Goal: Share content: Share content

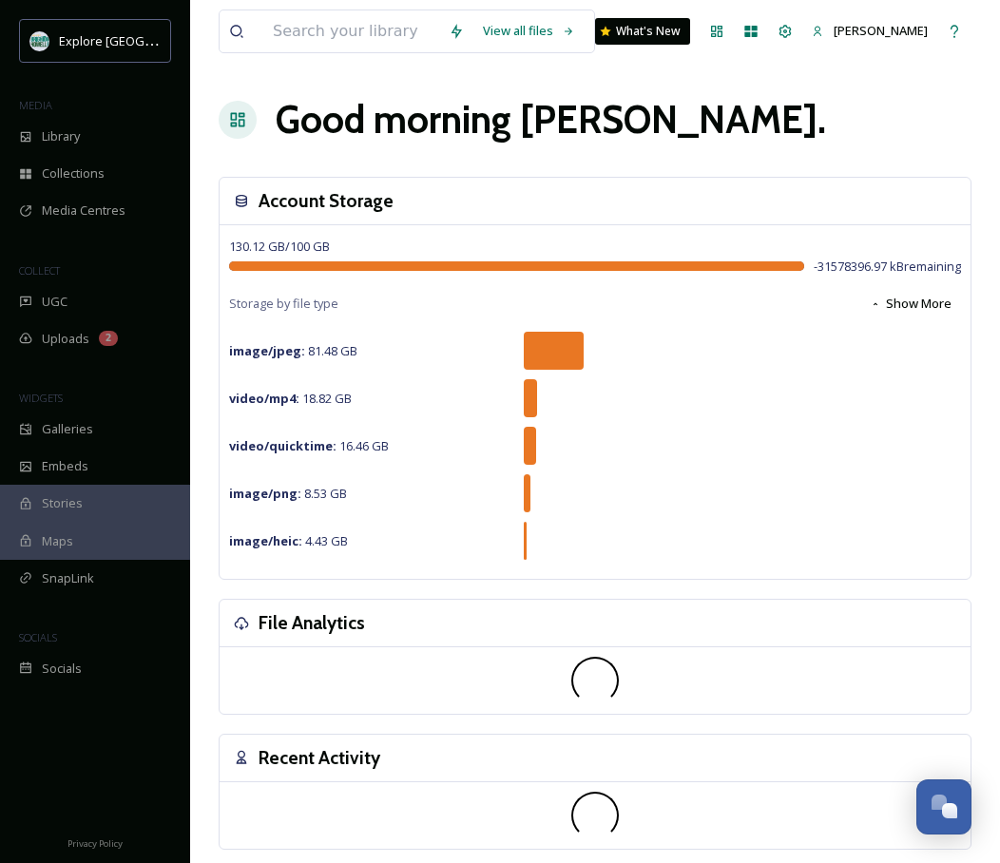
click at [404, 151] on div "View all files What's New [PERSON_NAME] Good morning [PERSON_NAME] . Account St…" at bounding box center [595, 569] width 810 height 1138
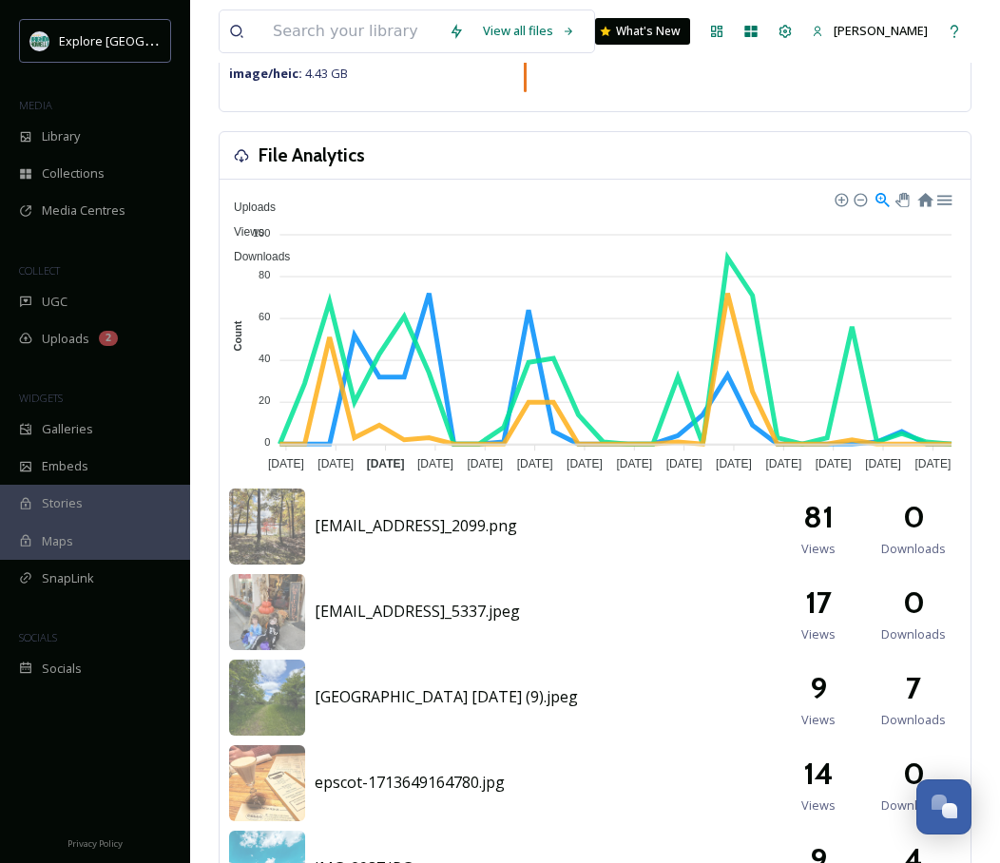
scroll to position [469, 0]
click at [469, 700] on span "[GEOGRAPHIC_DATA] [DATE] (9).jpeg" at bounding box center [446, 695] width 263 height 21
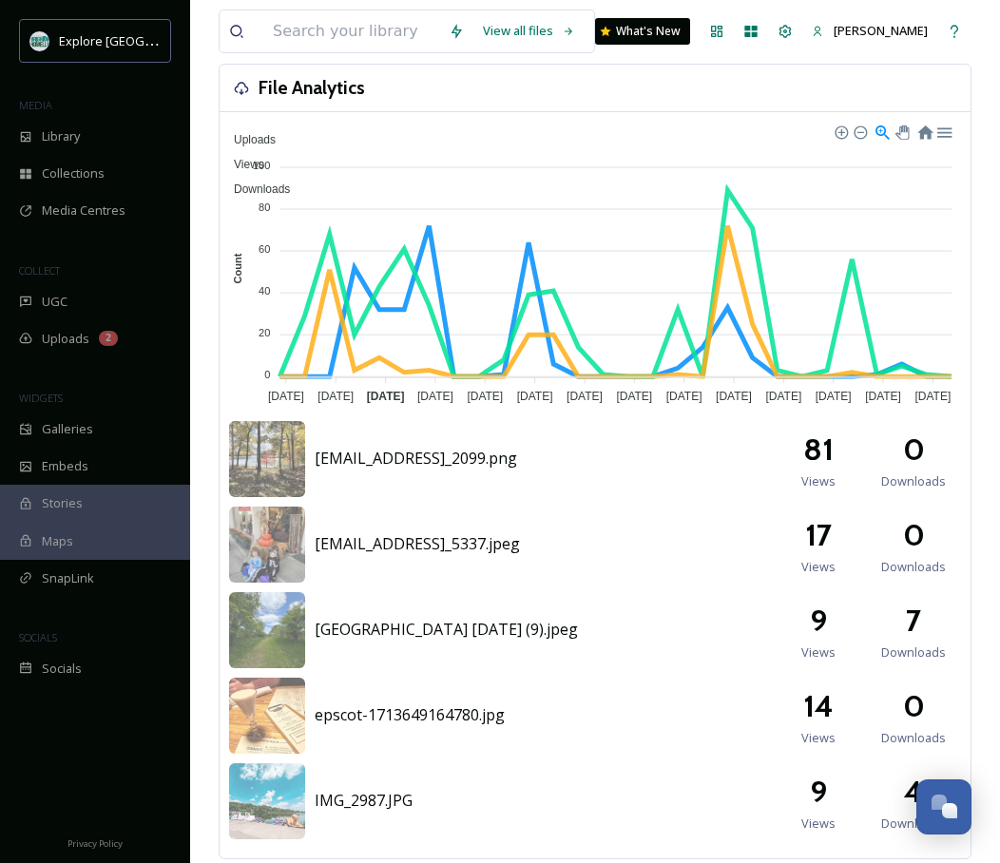
scroll to position [538, 0]
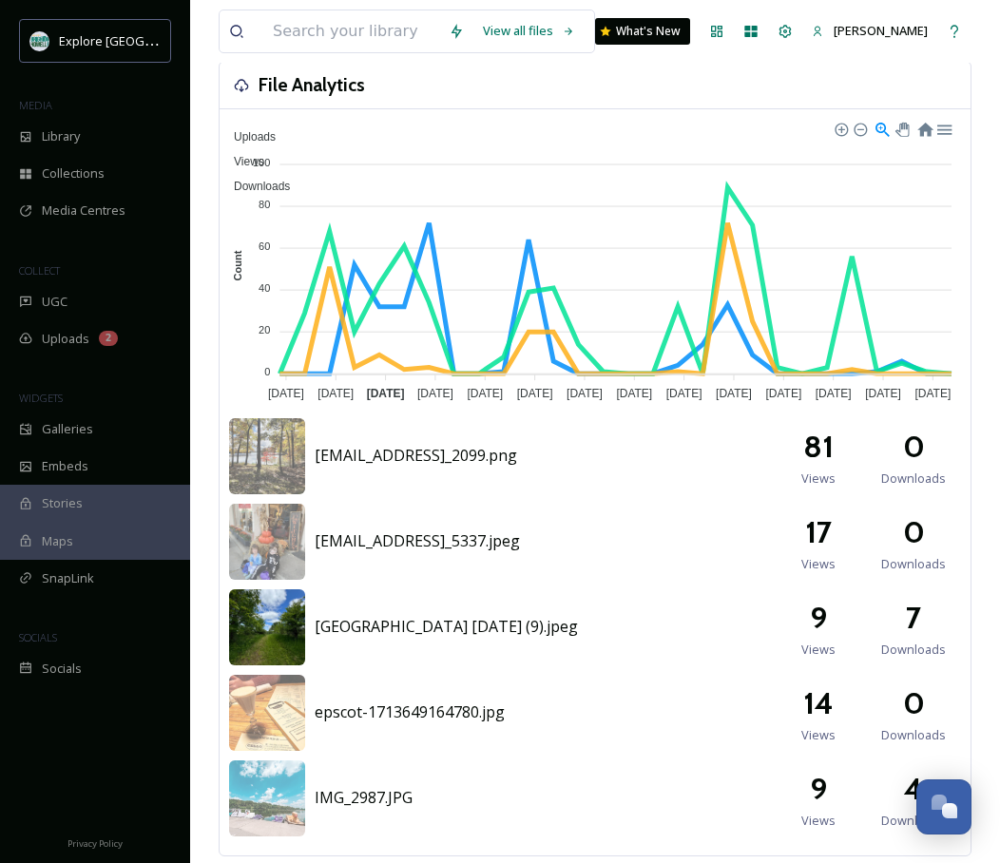
click at [267, 631] on img at bounding box center [267, 627] width 76 height 76
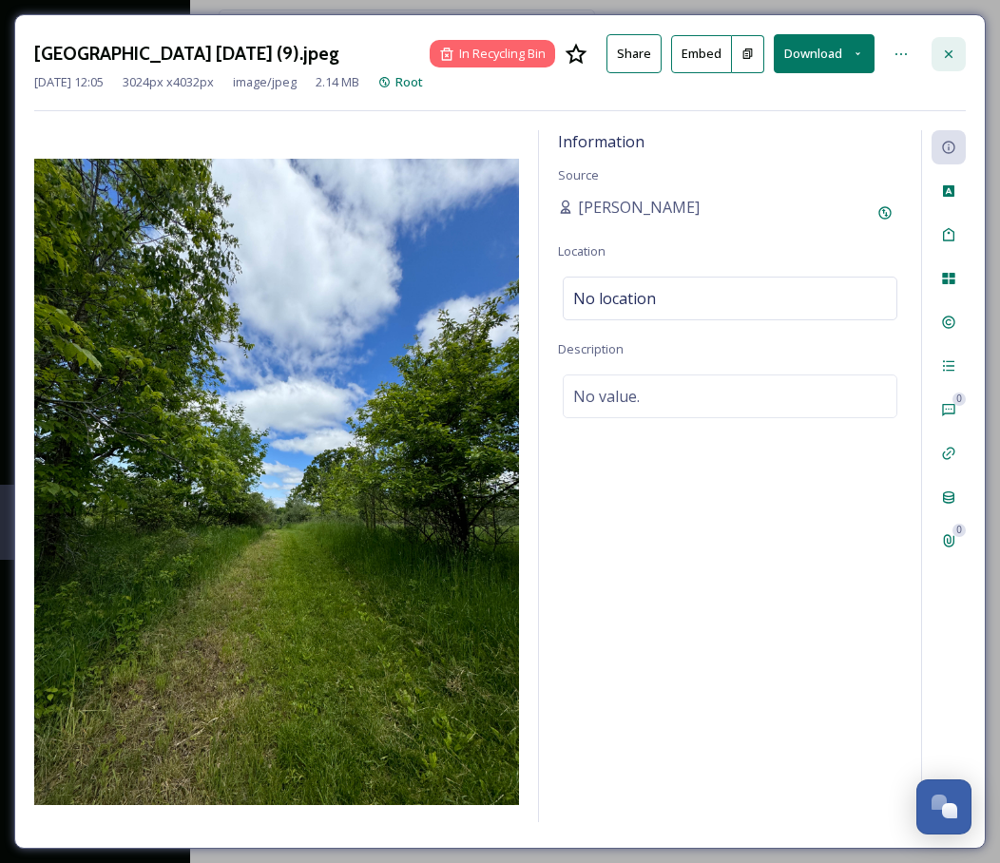
click at [957, 57] on div at bounding box center [949, 54] width 34 height 34
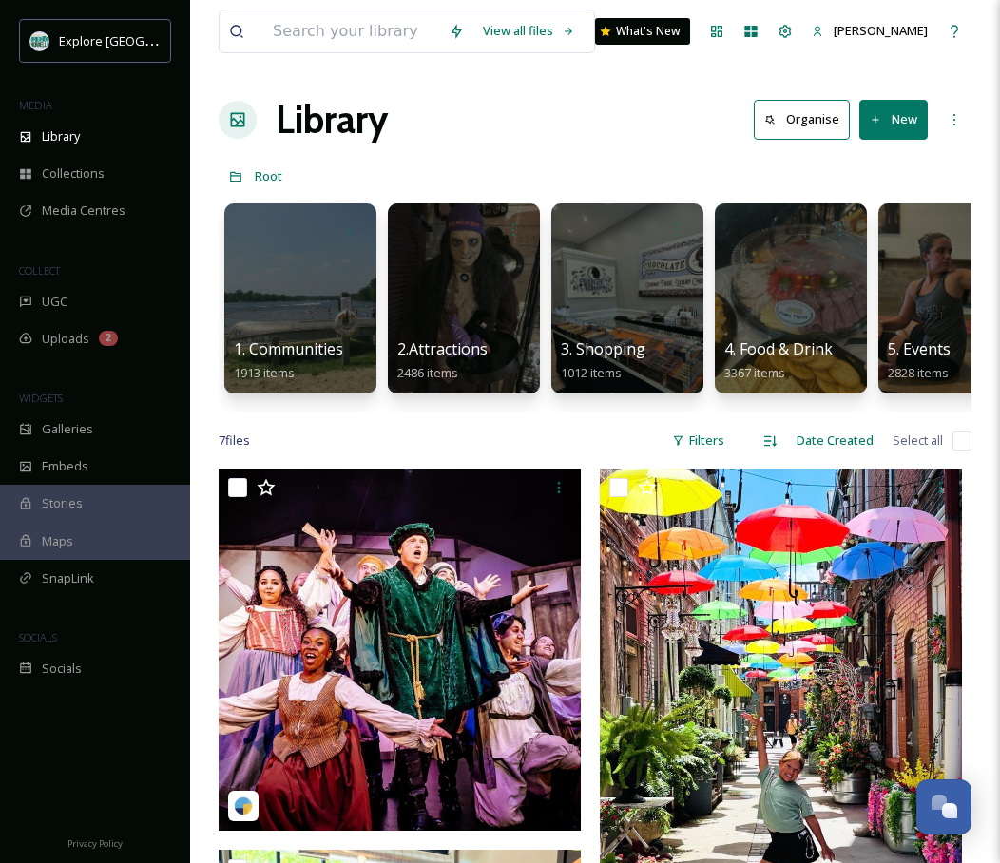
click at [312, 265] on div at bounding box center [299, 299] width 155 height 194
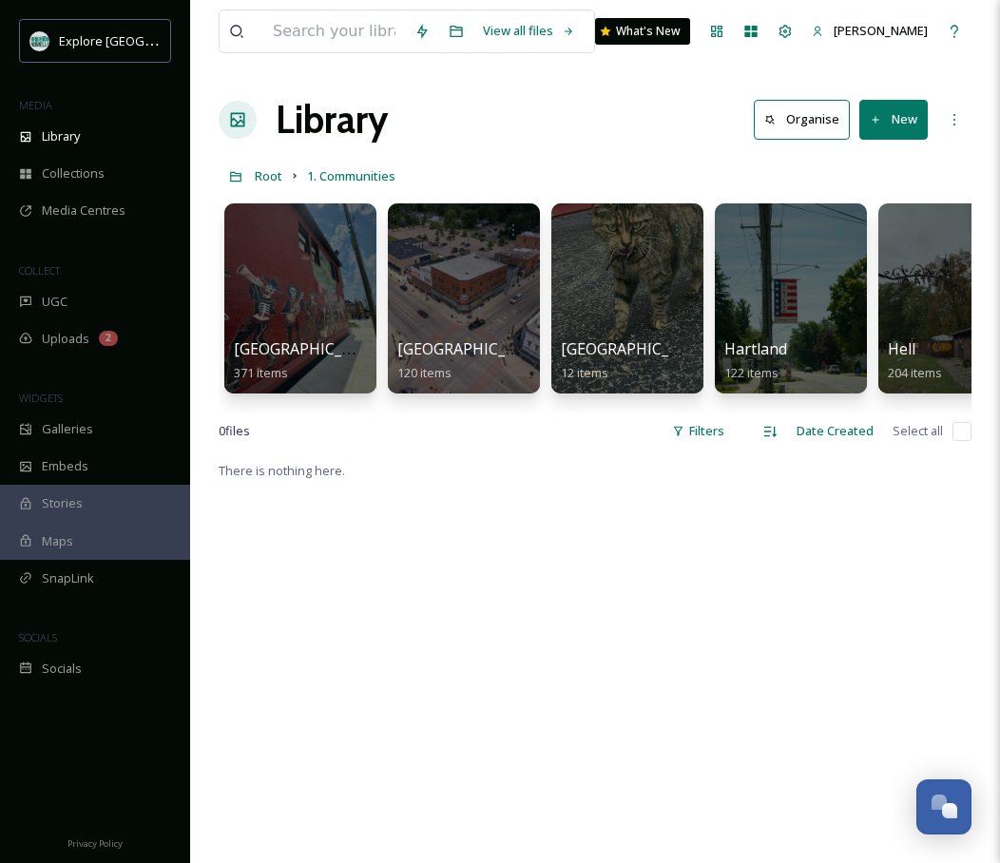
click at [312, 265] on div at bounding box center [300, 298] width 152 height 190
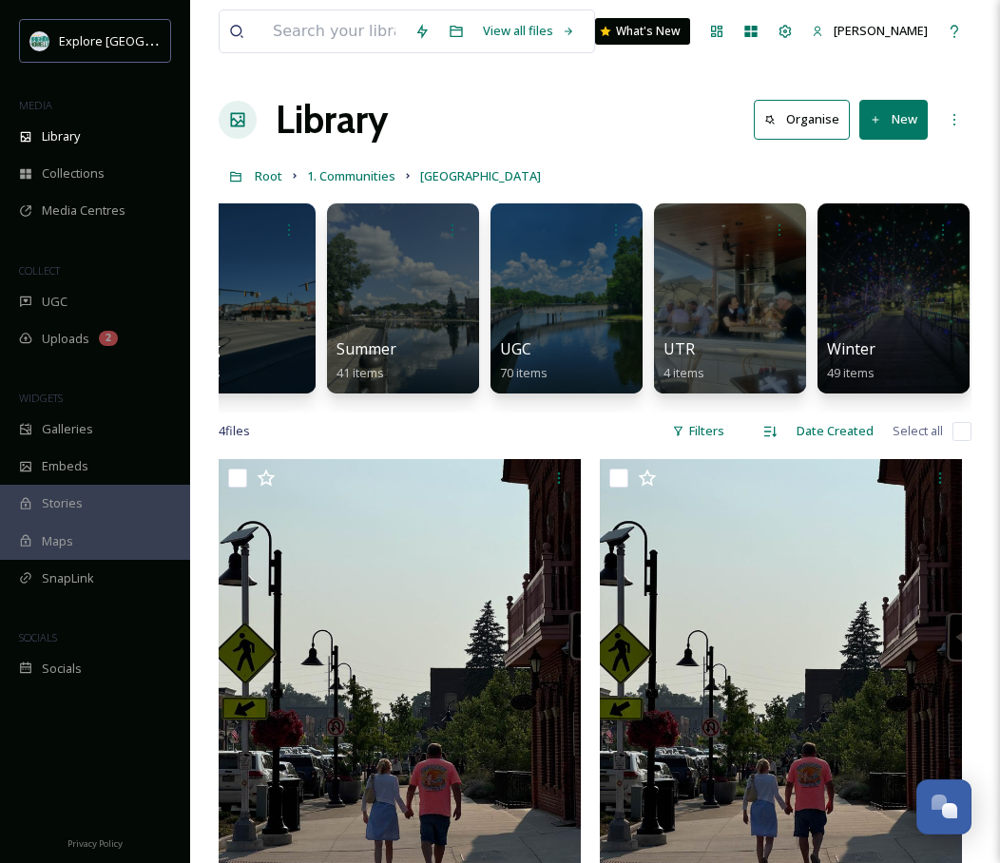
scroll to position [0, 719]
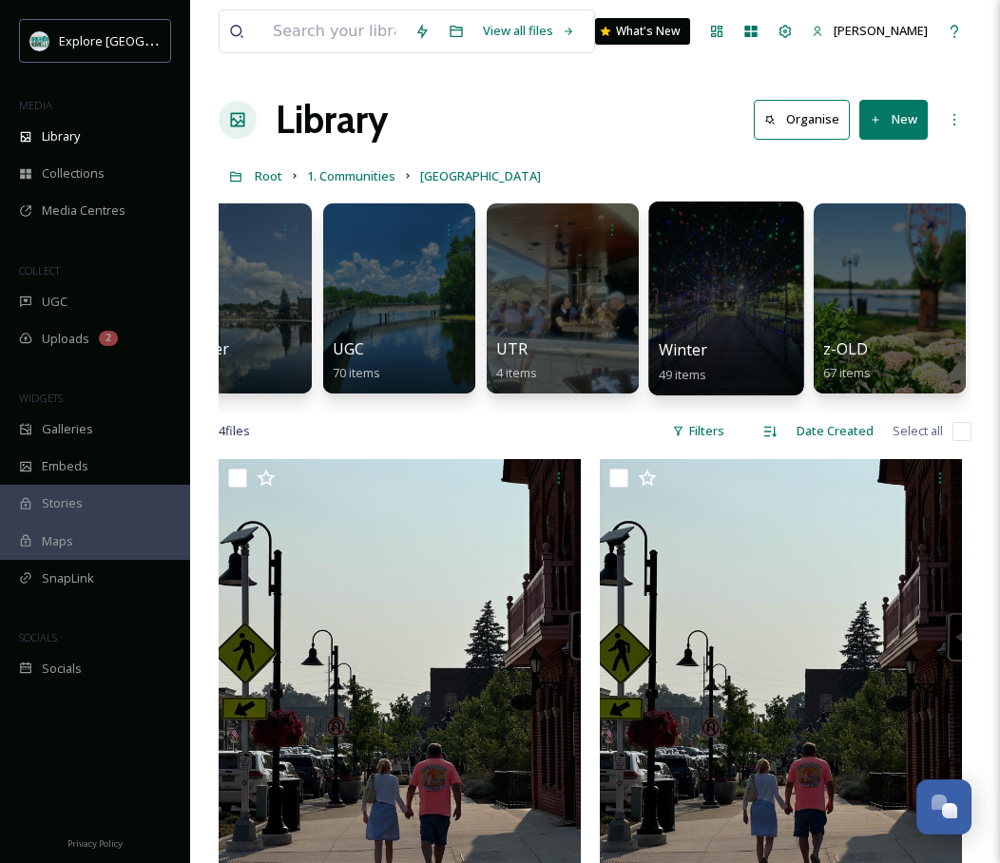
click at [726, 269] on div at bounding box center [725, 299] width 155 height 194
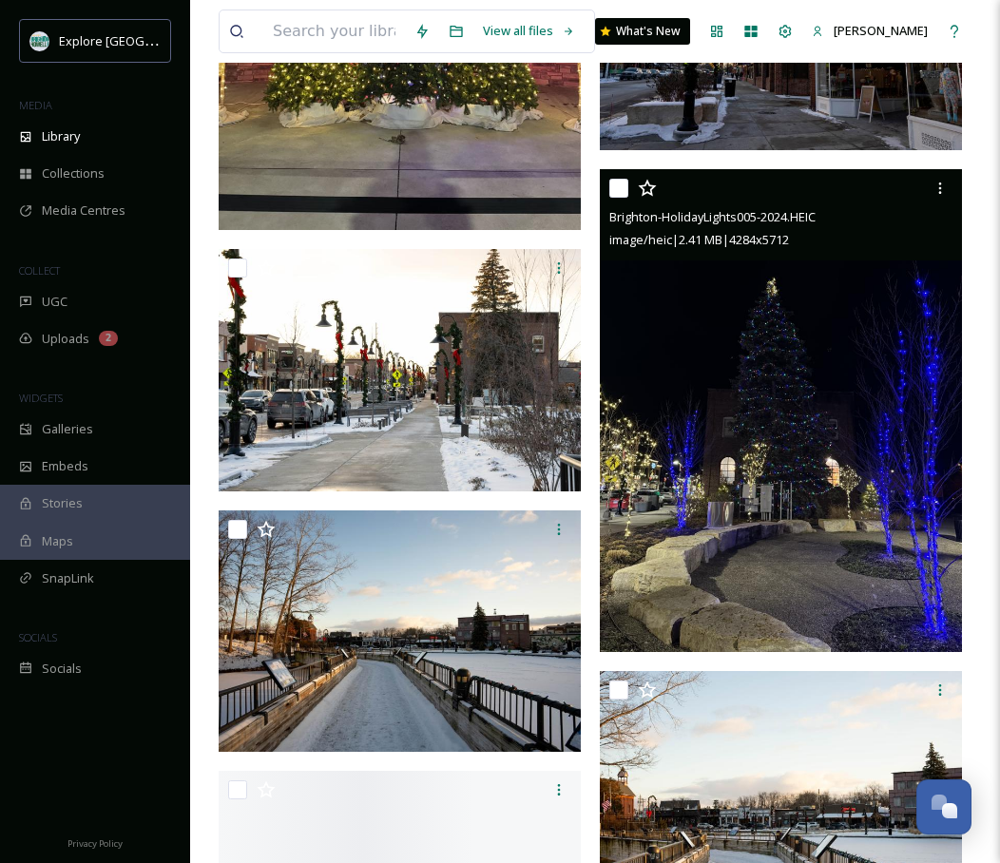
scroll to position [2224, 0]
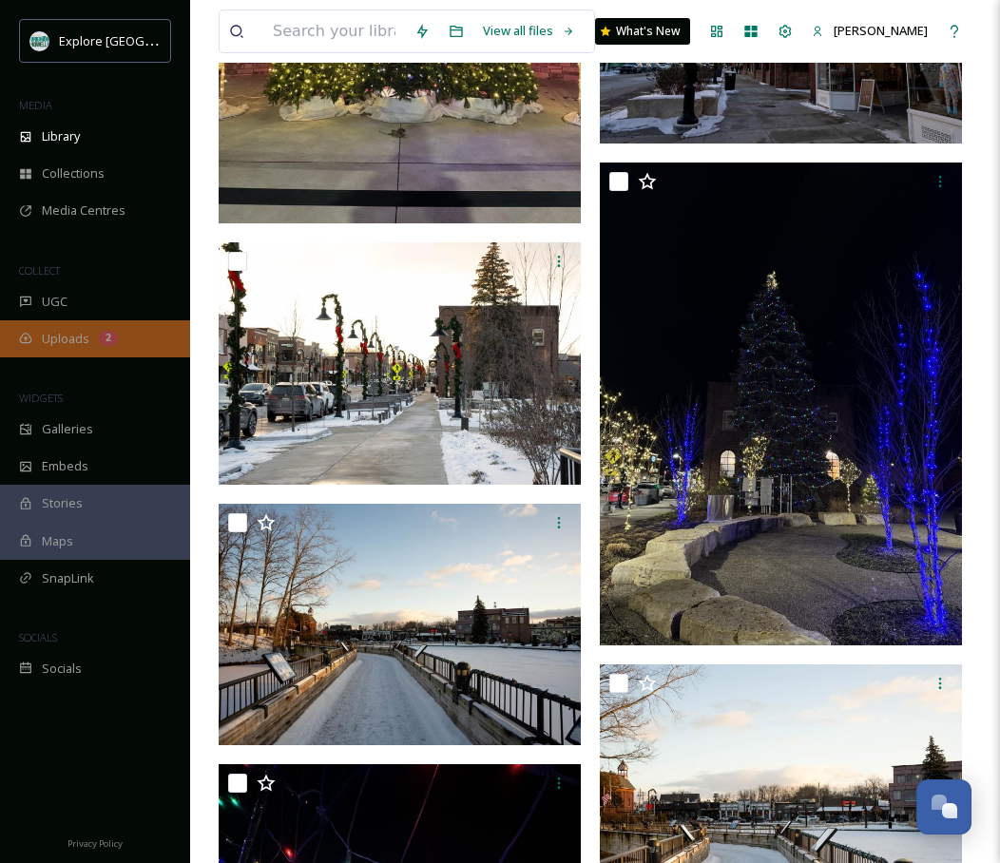
click at [89, 339] on div "Uploads 2" at bounding box center [95, 338] width 190 height 37
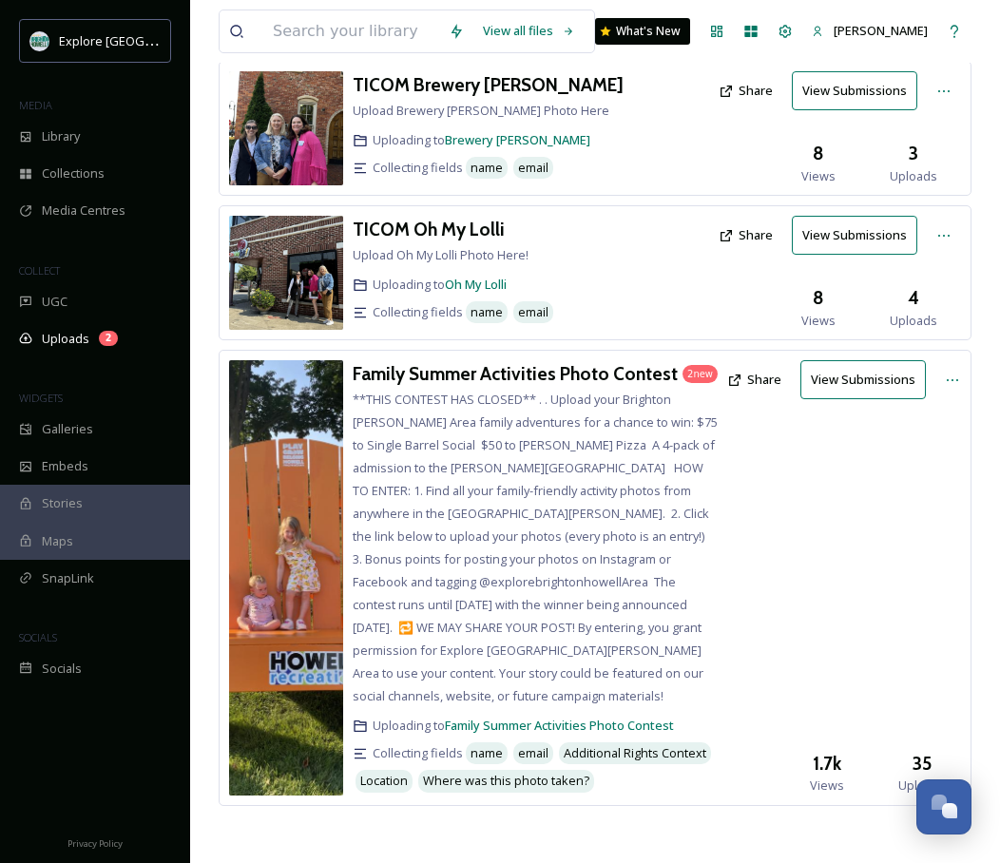
scroll to position [740, 0]
click at [85, 145] on div "Library" at bounding box center [95, 136] width 190 height 37
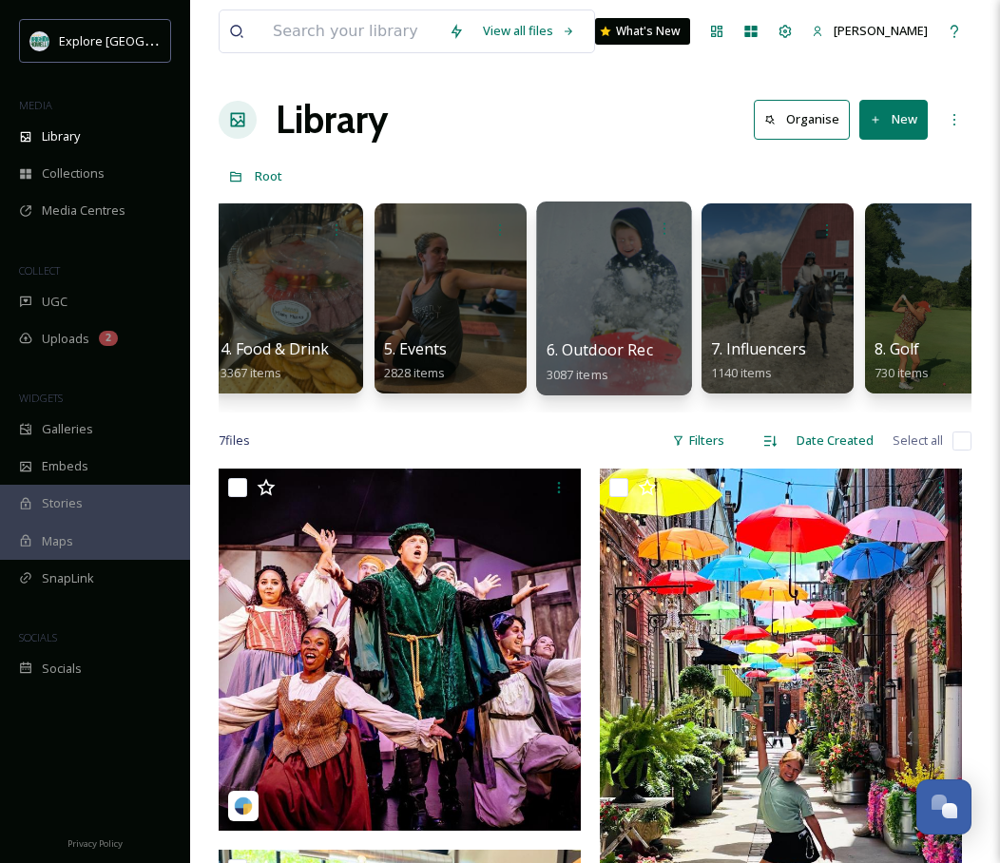
scroll to position [0, 536]
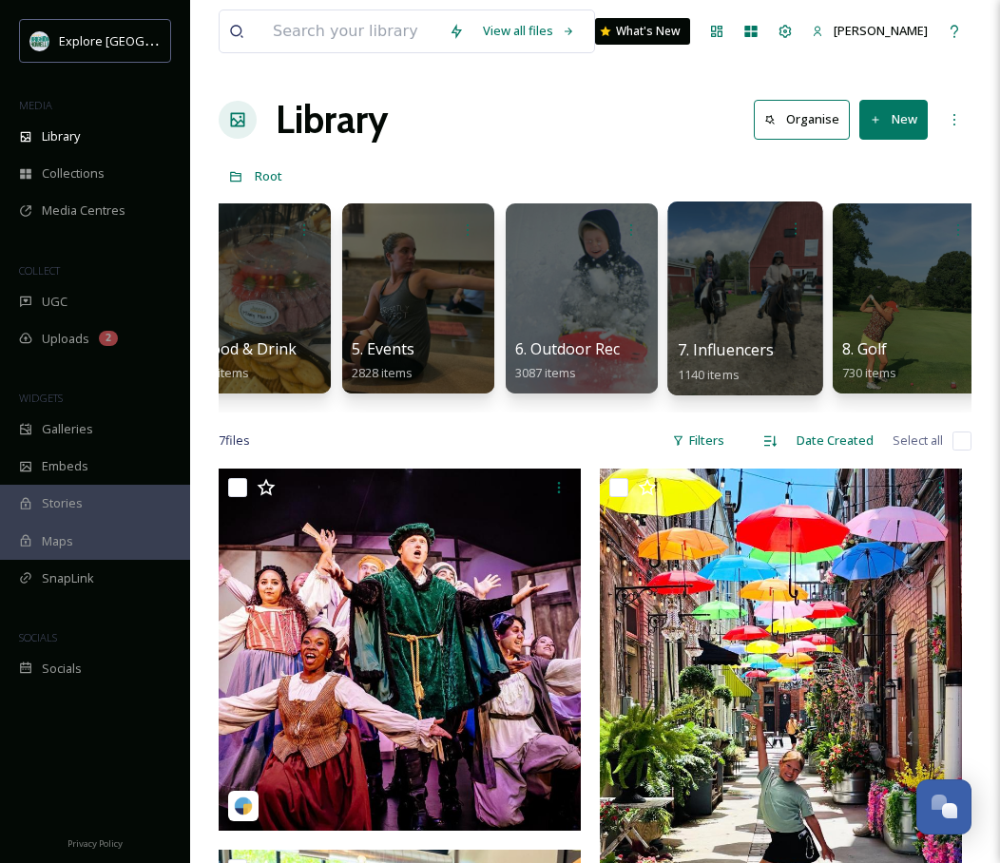
click at [690, 259] on div at bounding box center [744, 299] width 155 height 194
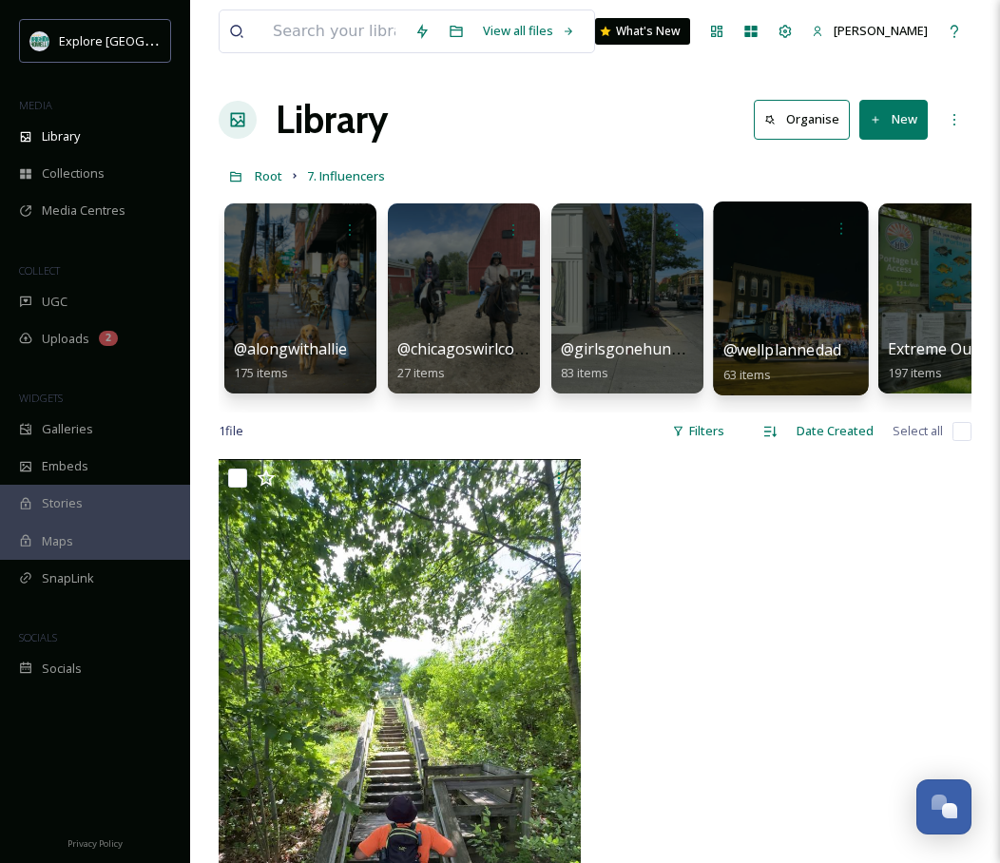
click at [801, 261] on div at bounding box center [790, 299] width 155 height 194
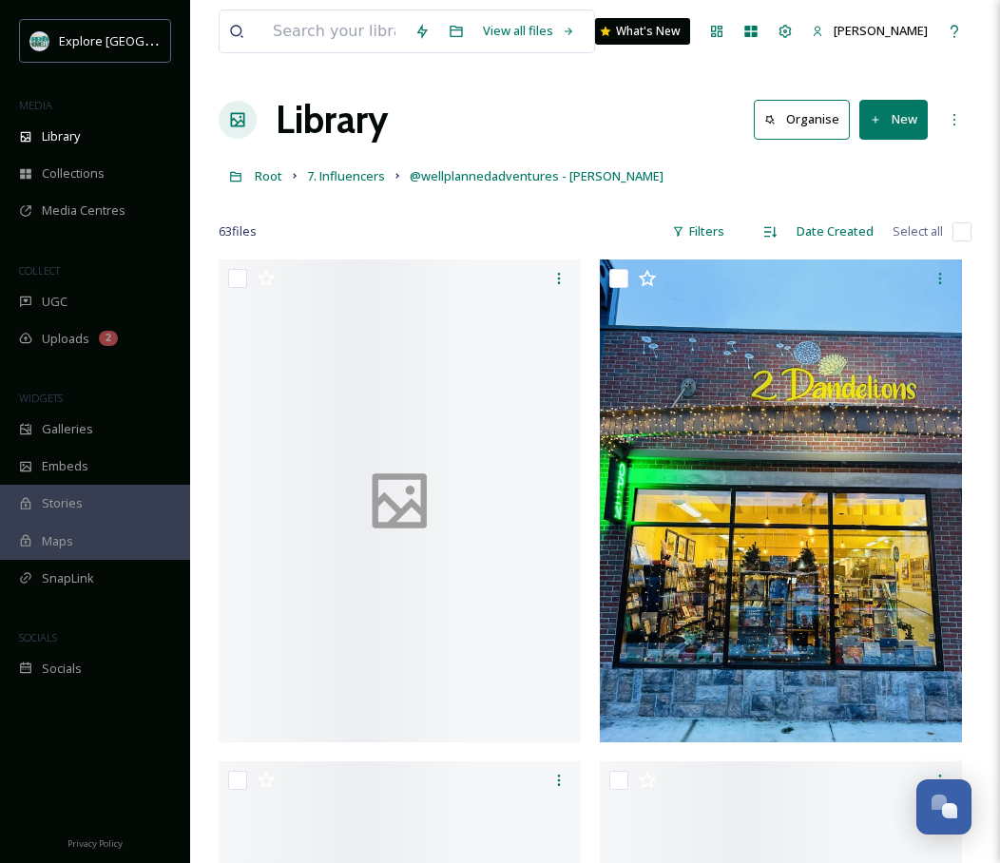
scroll to position [2, 0]
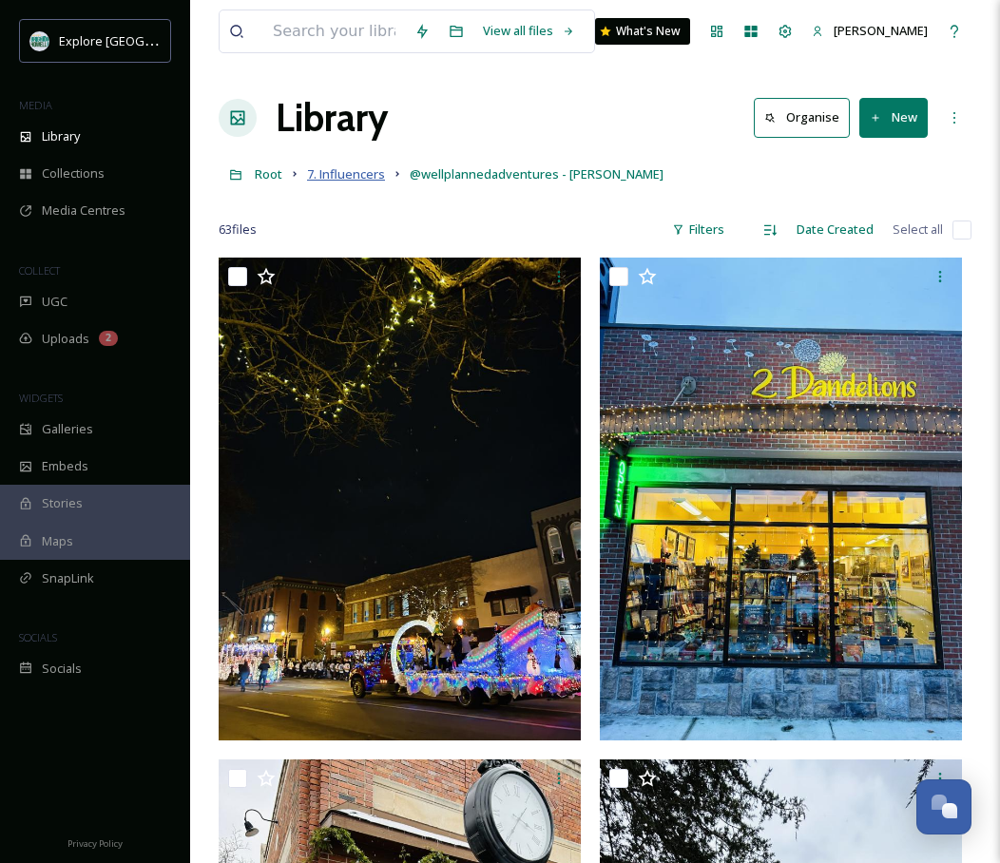
click at [355, 166] on span "7. Influencers" at bounding box center [346, 173] width 78 height 17
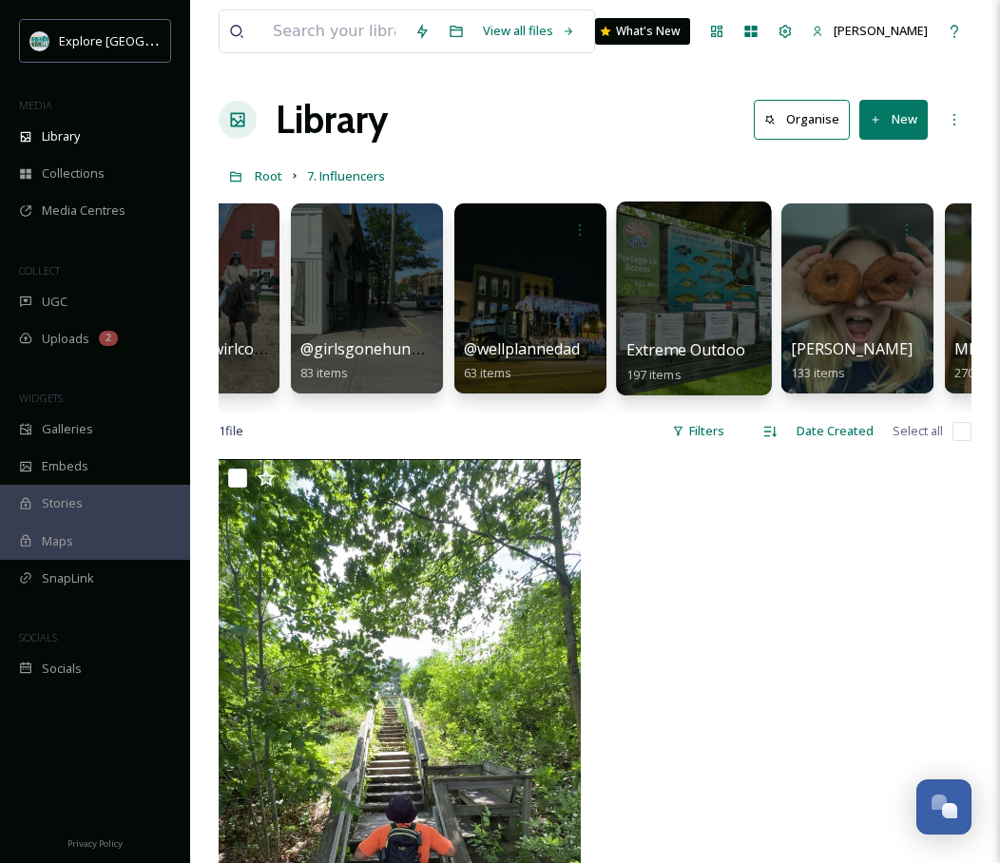
scroll to position [0, 266]
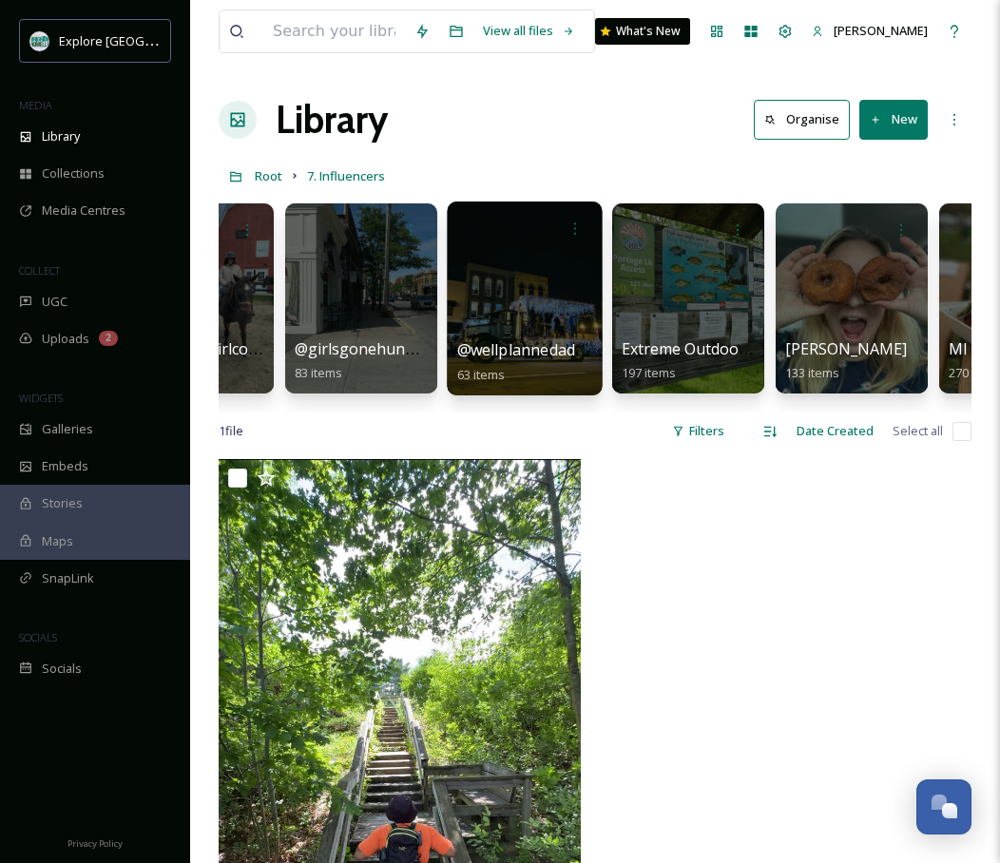
click at [516, 300] on div at bounding box center [524, 299] width 155 height 194
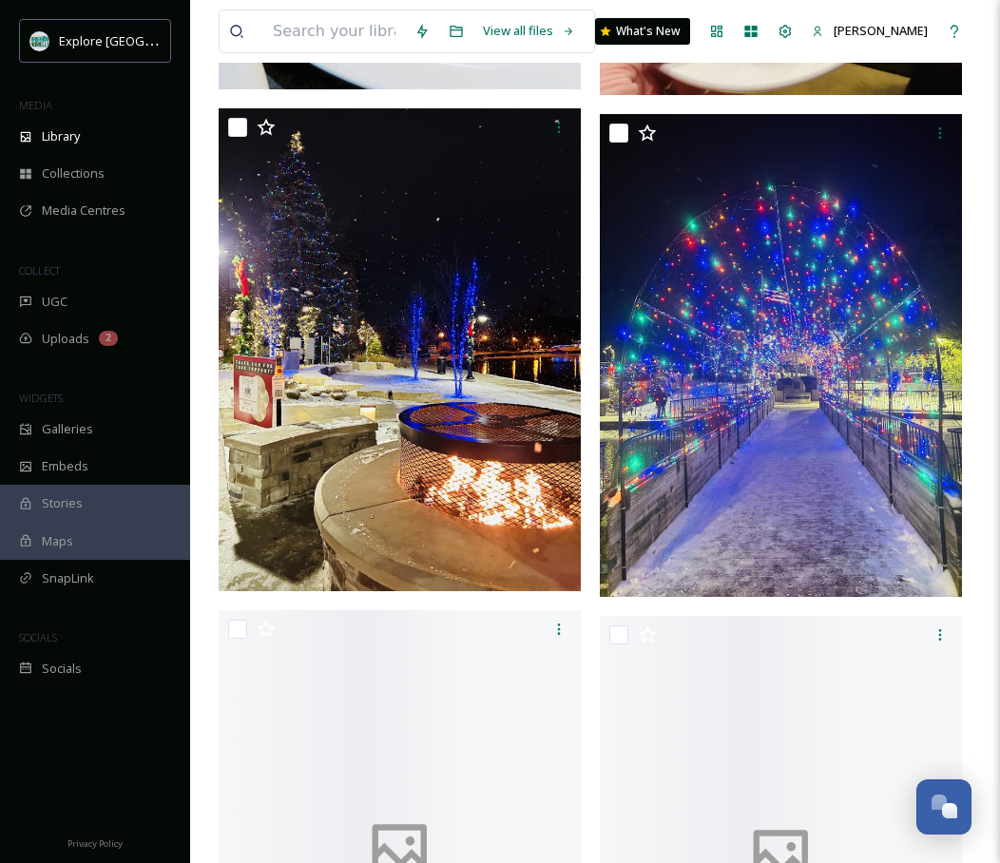
scroll to position [6725, 0]
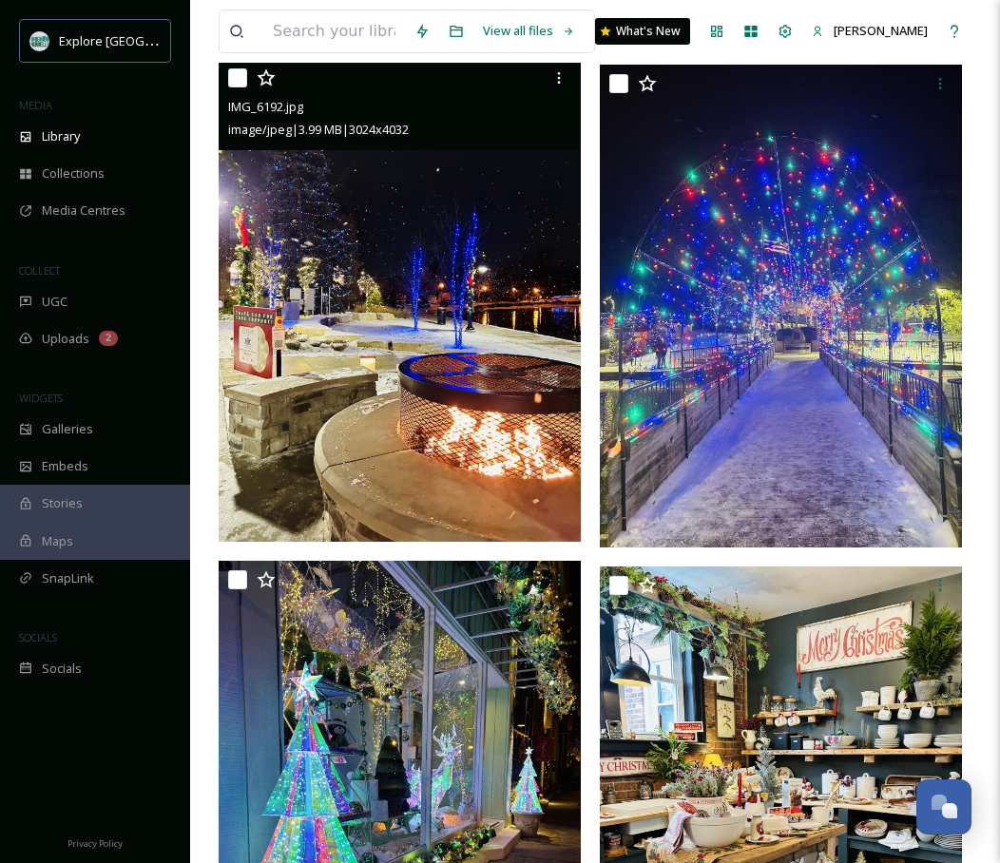
click at [438, 318] on img at bounding box center [400, 300] width 362 height 483
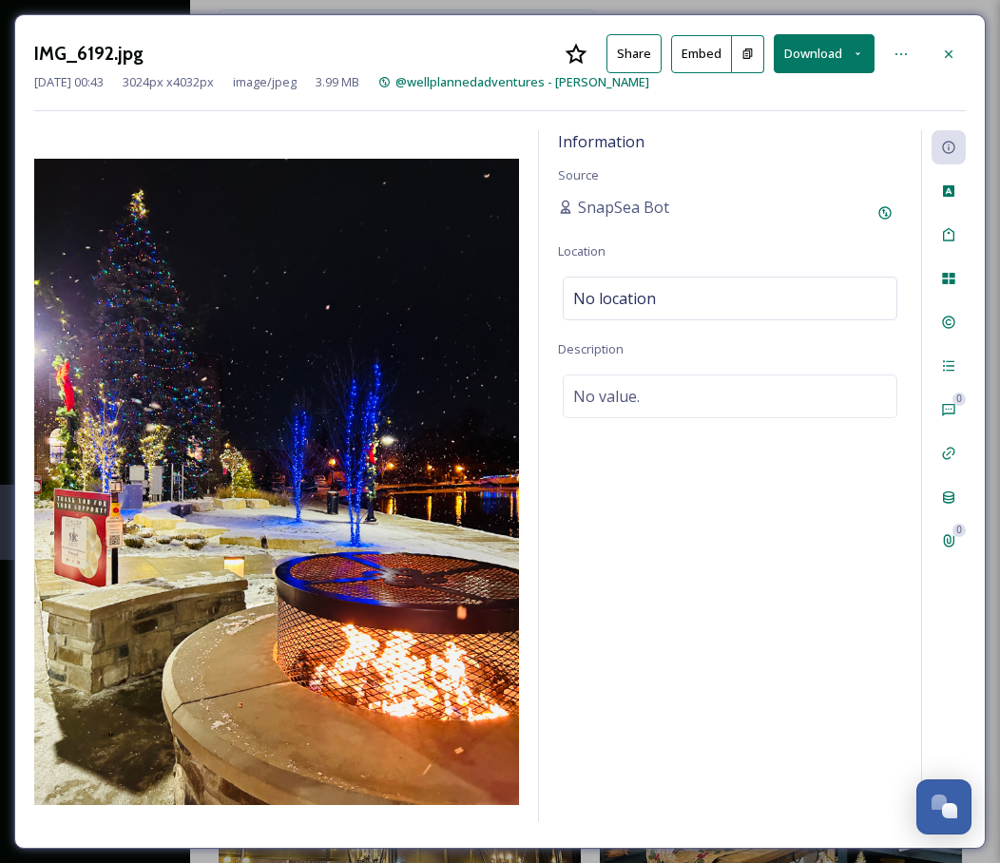
click at [711, 51] on button "Embed" at bounding box center [701, 54] width 61 height 38
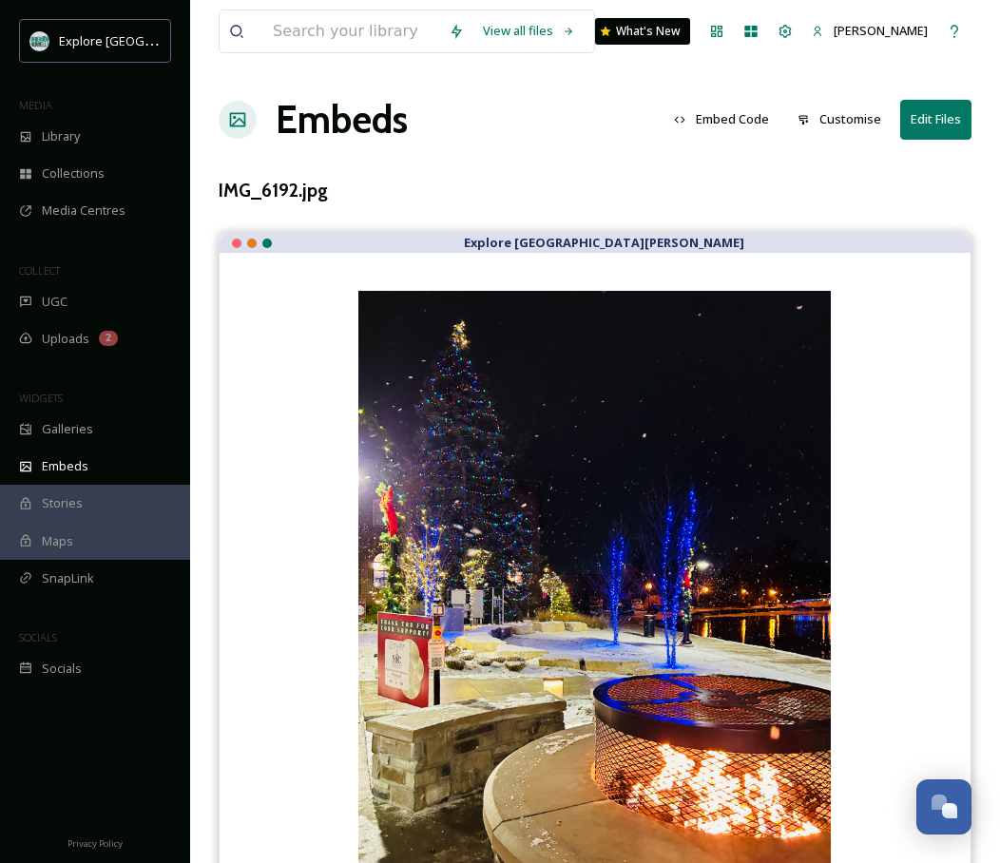
click at [942, 118] on button "Edit Files" at bounding box center [935, 119] width 71 height 39
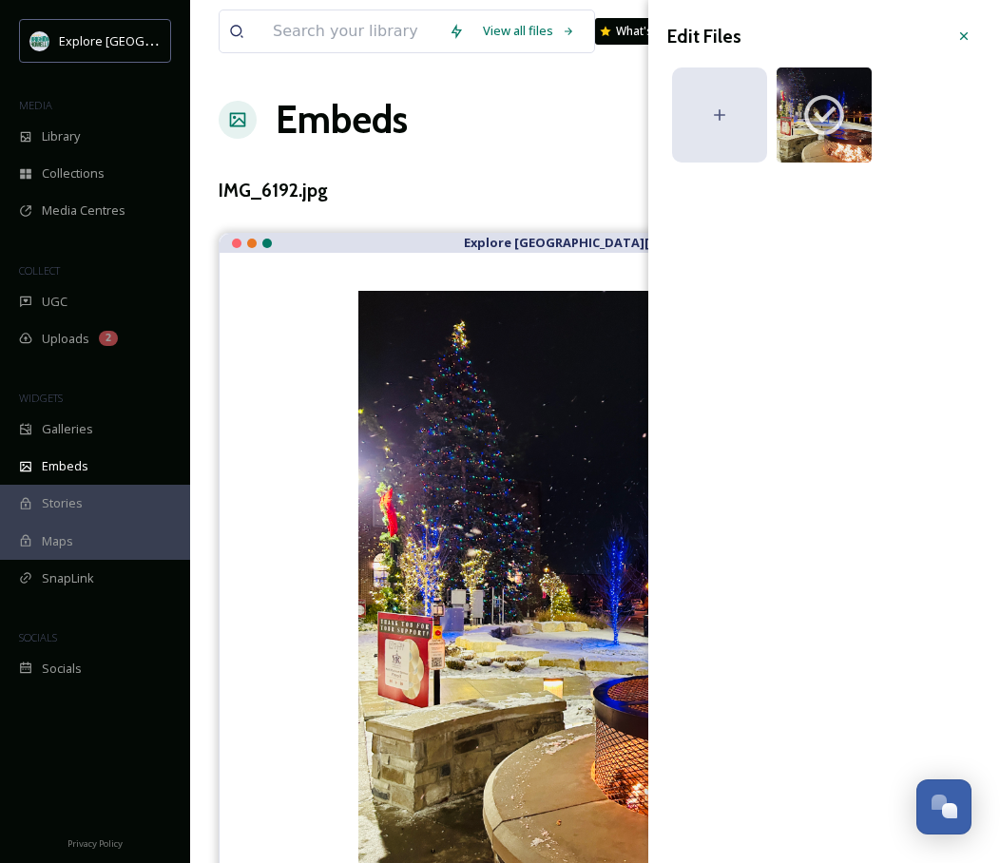
click at [730, 135] on div at bounding box center [719, 114] width 95 height 95
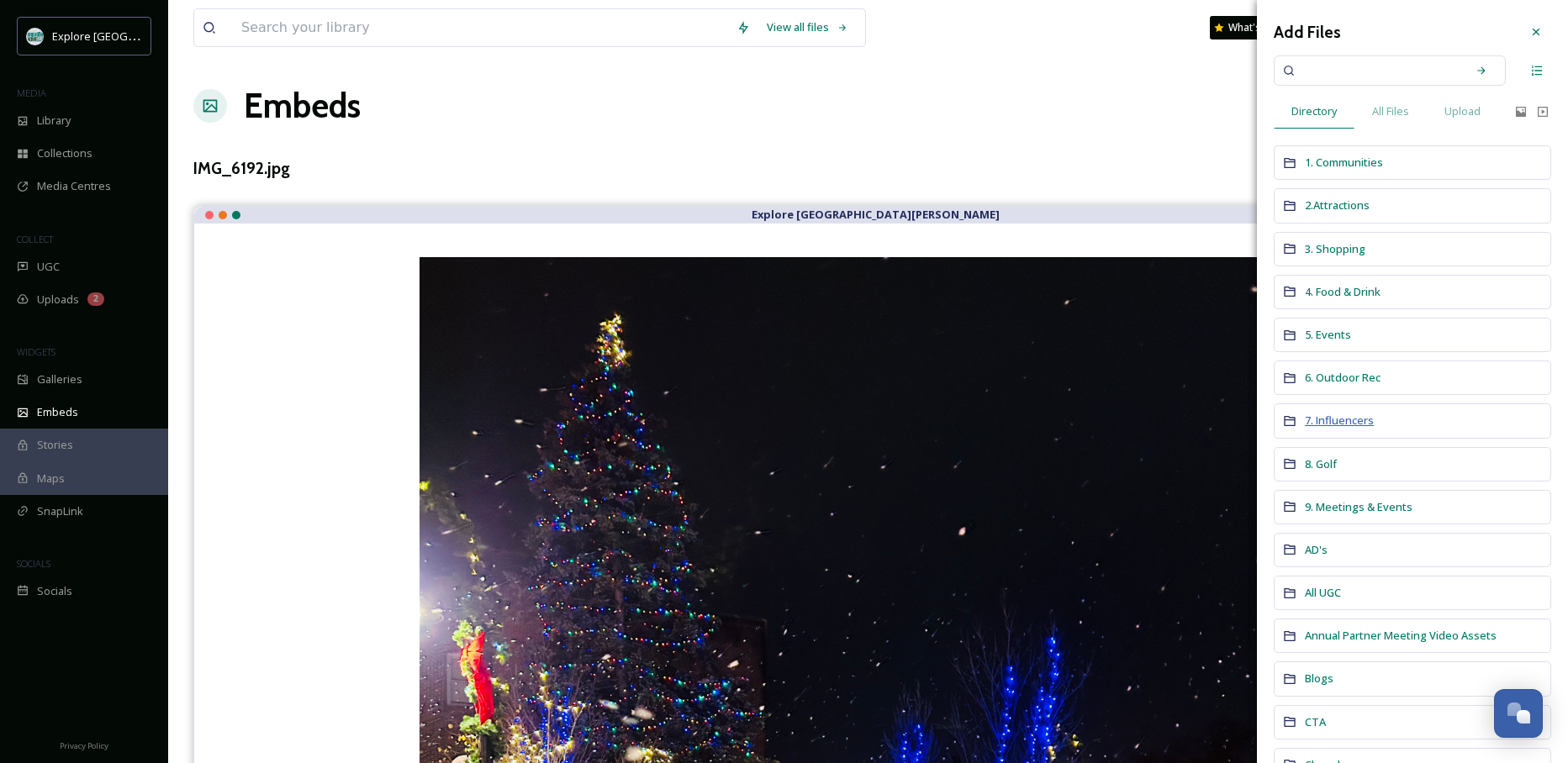
click at [883, 428] on span "7. Influencers" at bounding box center [1339, 420] width 69 height 15
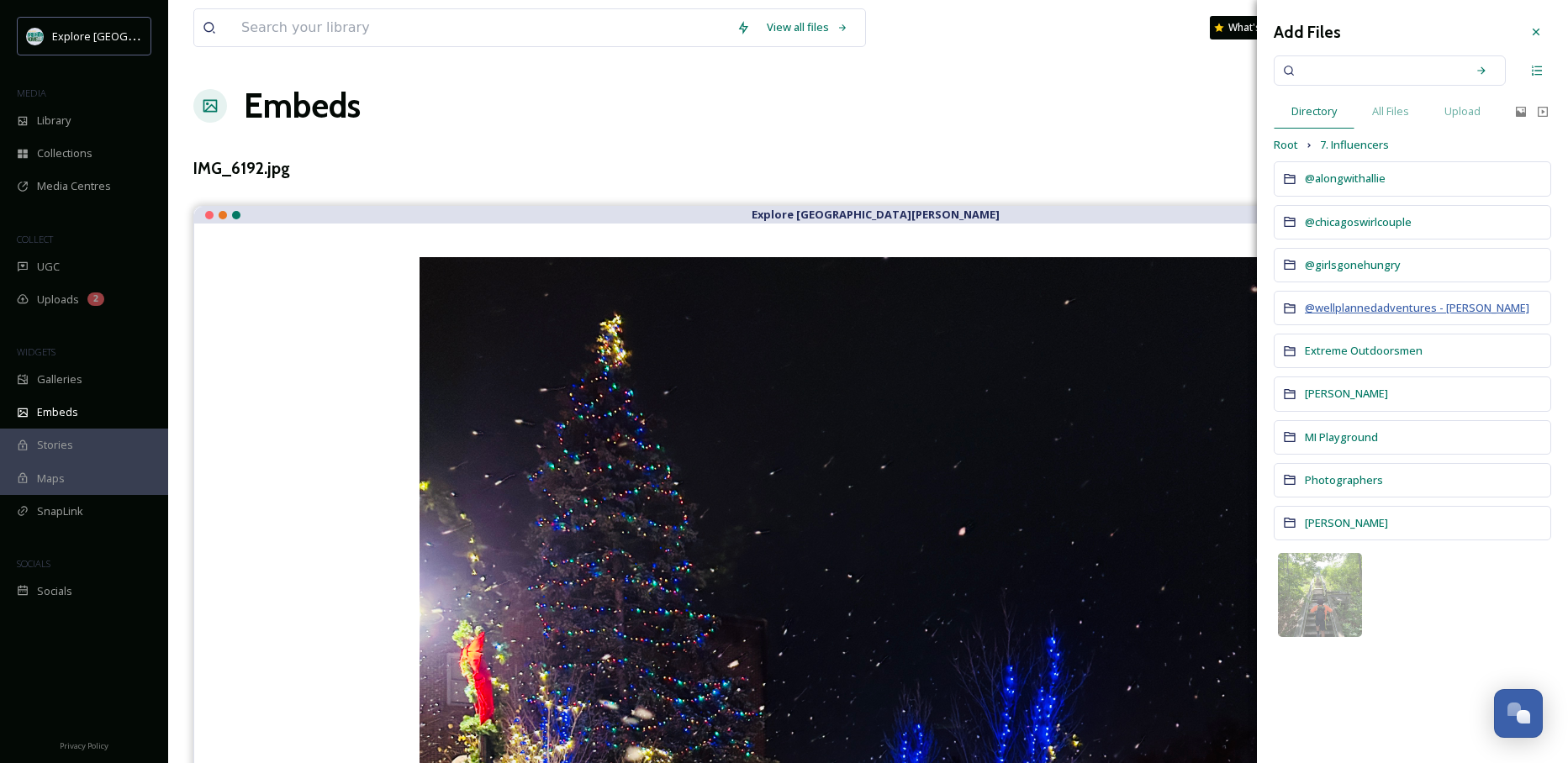
click at [883, 309] on span "@wellplannedadventures - [PERSON_NAME]" at bounding box center [1417, 307] width 225 height 15
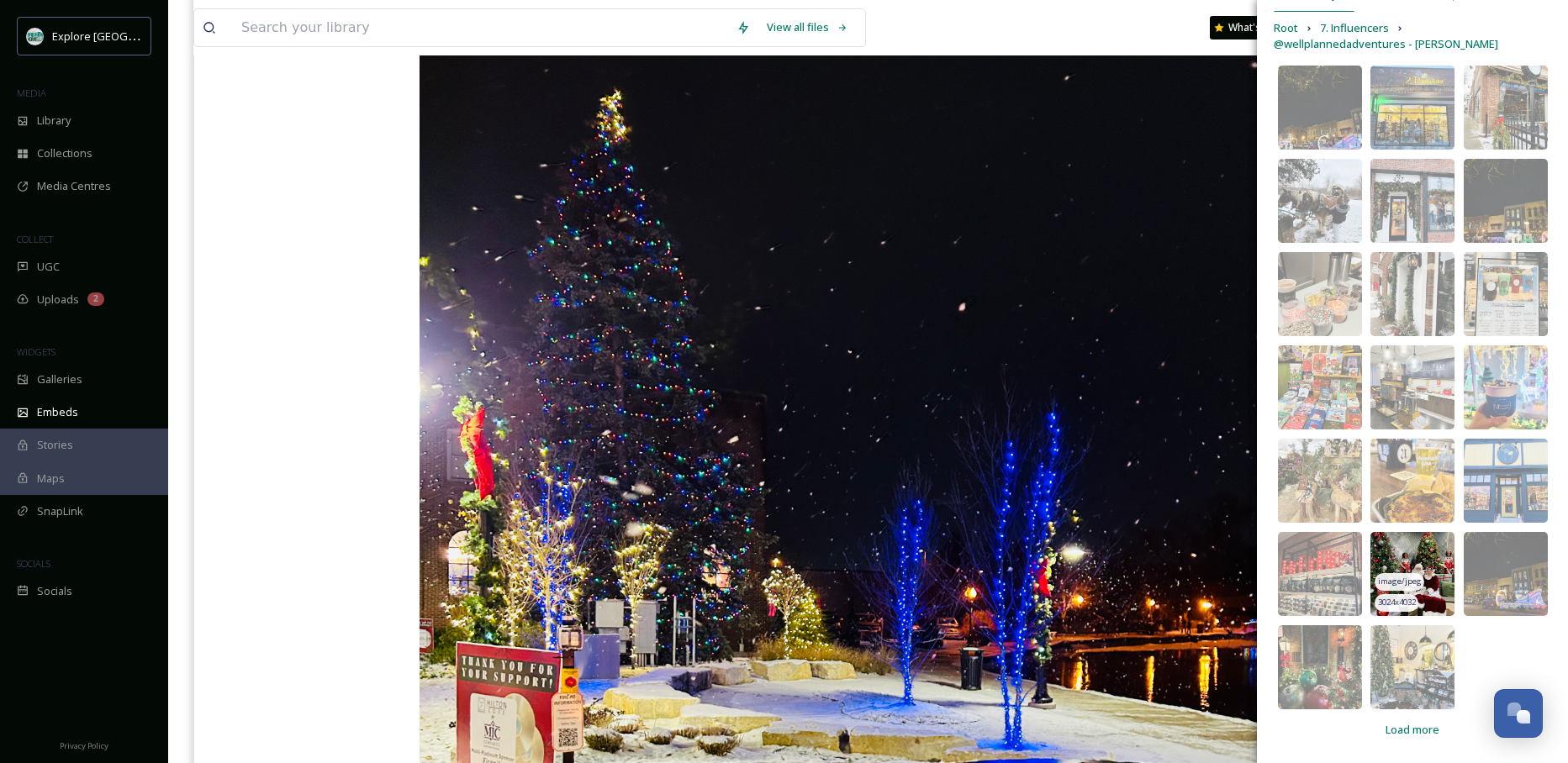
scroll to position [288, 0]
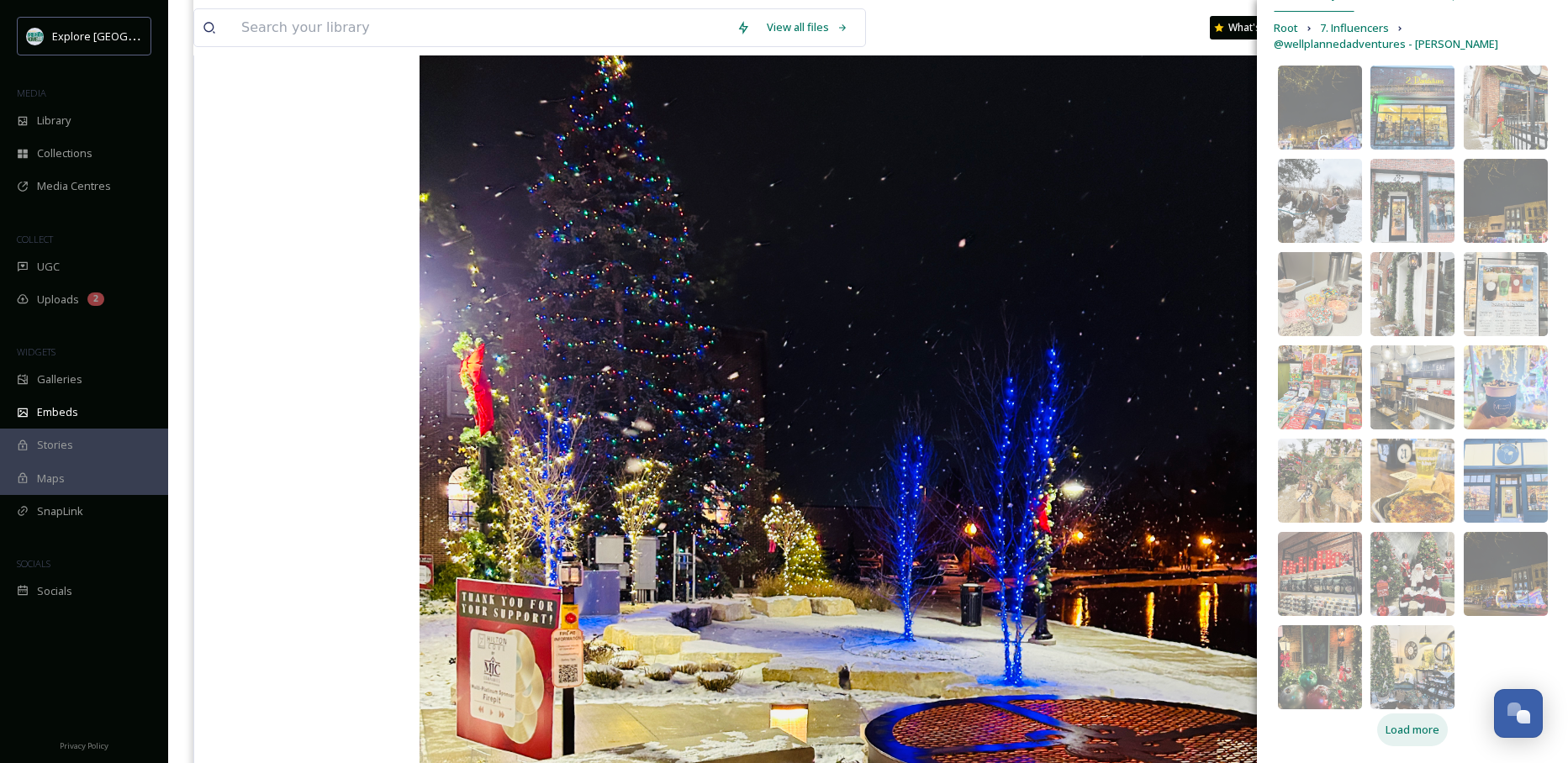
click at [883, 727] on span "Load more" at bounding box center [1411, 729] width 54 height 16
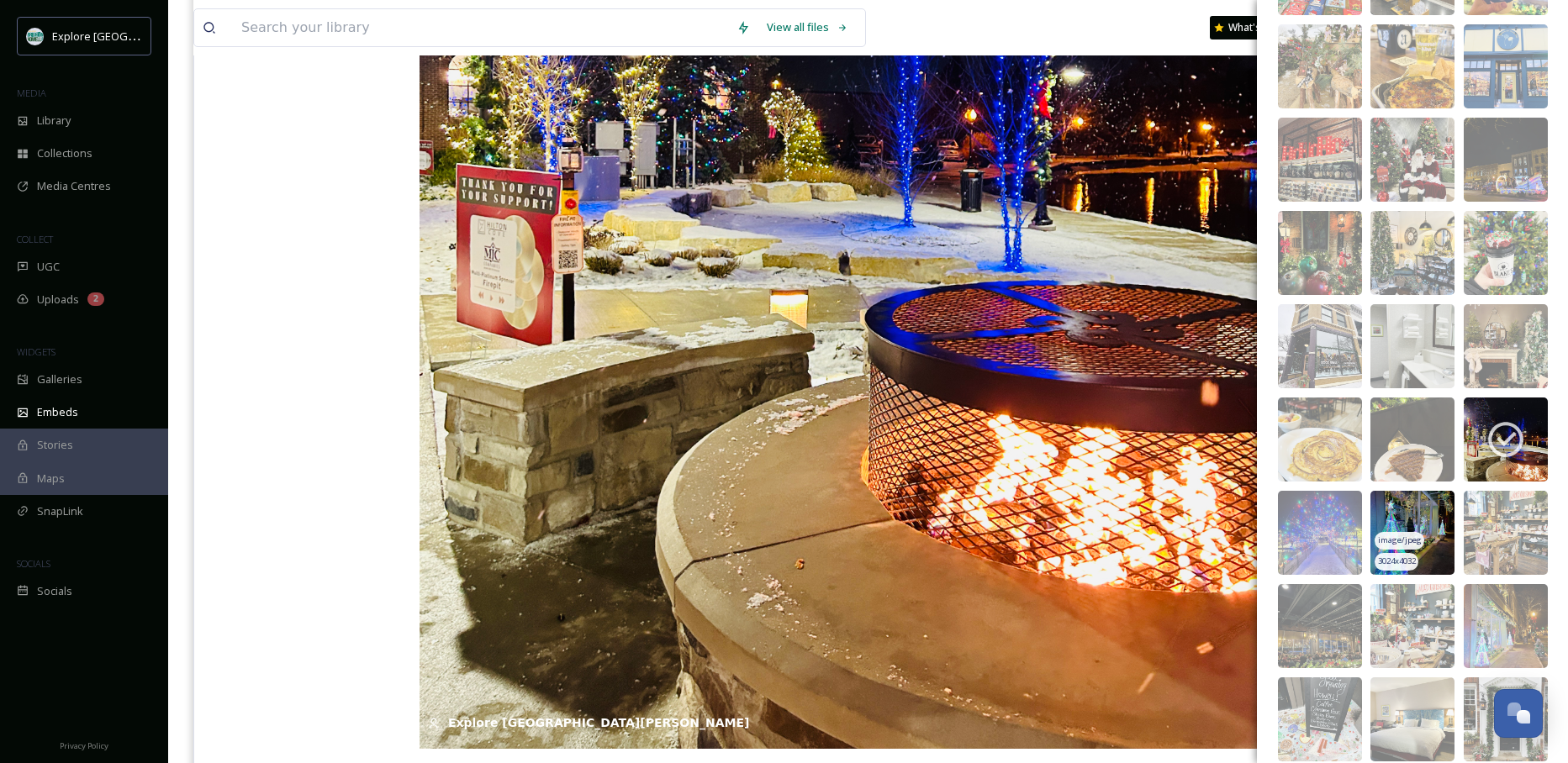
scroll to position [535, 0]
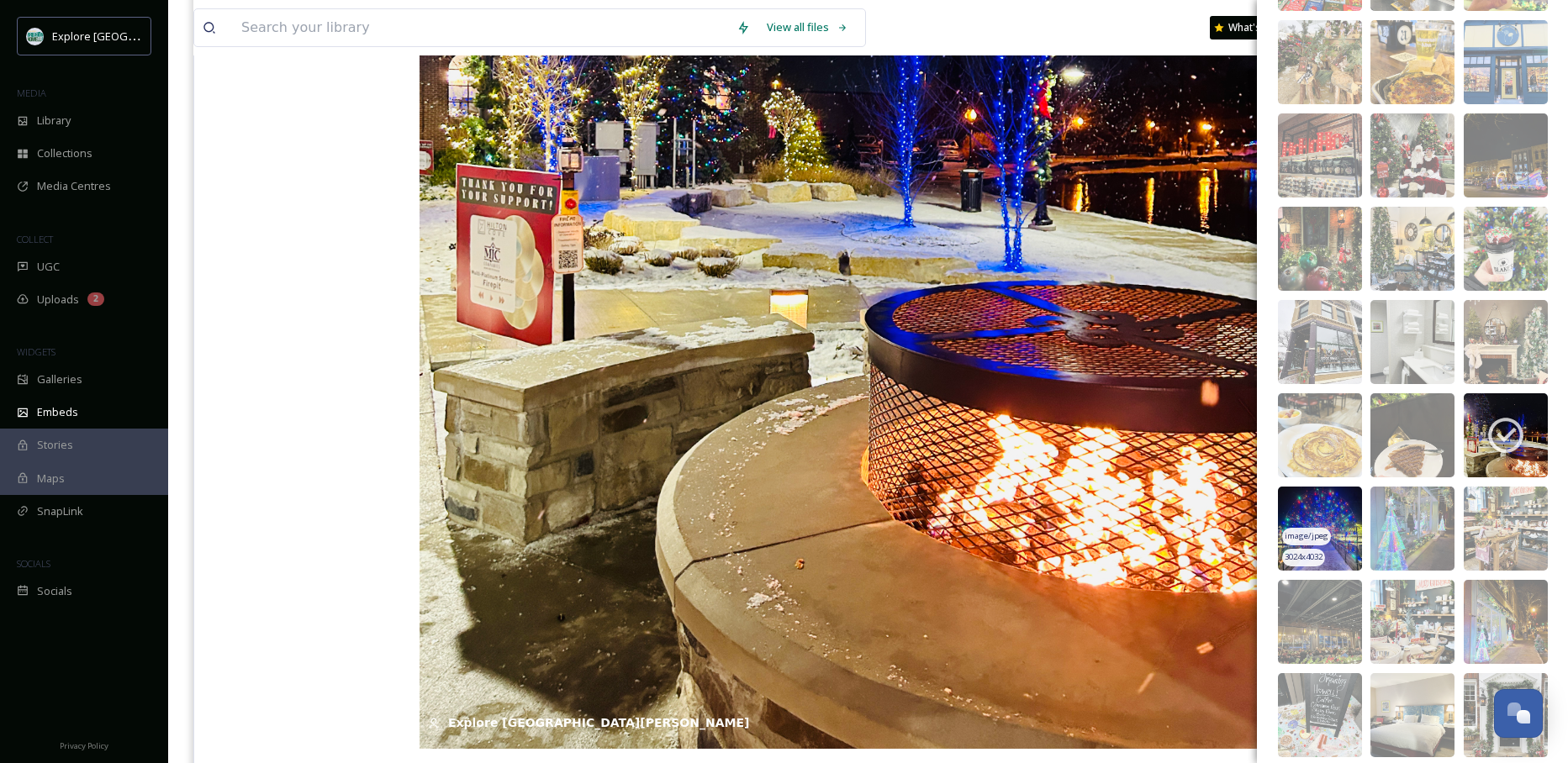
click at [883, 511] on img at bounding box center [1319, 528] width 84 height 84
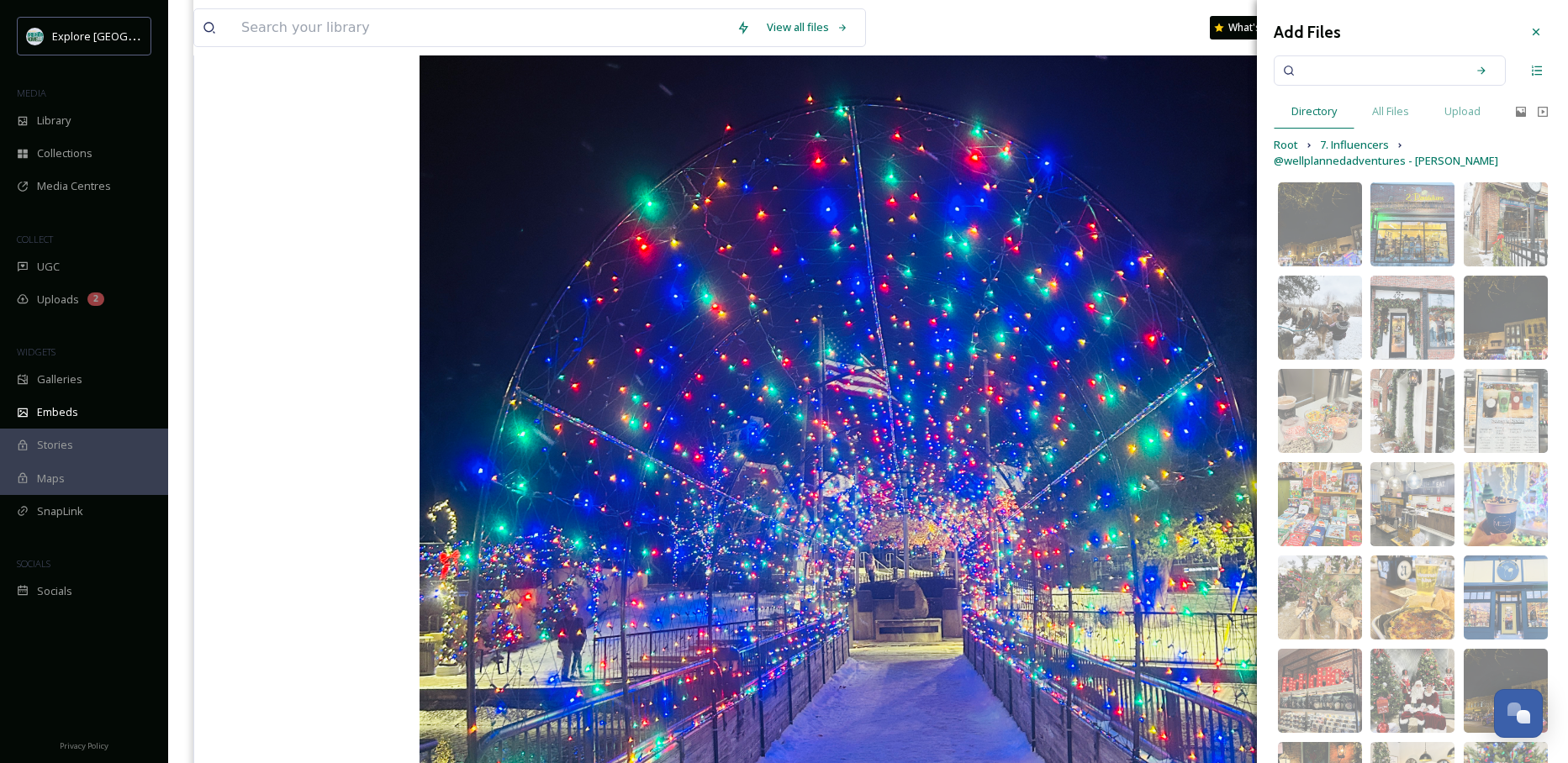
scroll to position [390, 0]
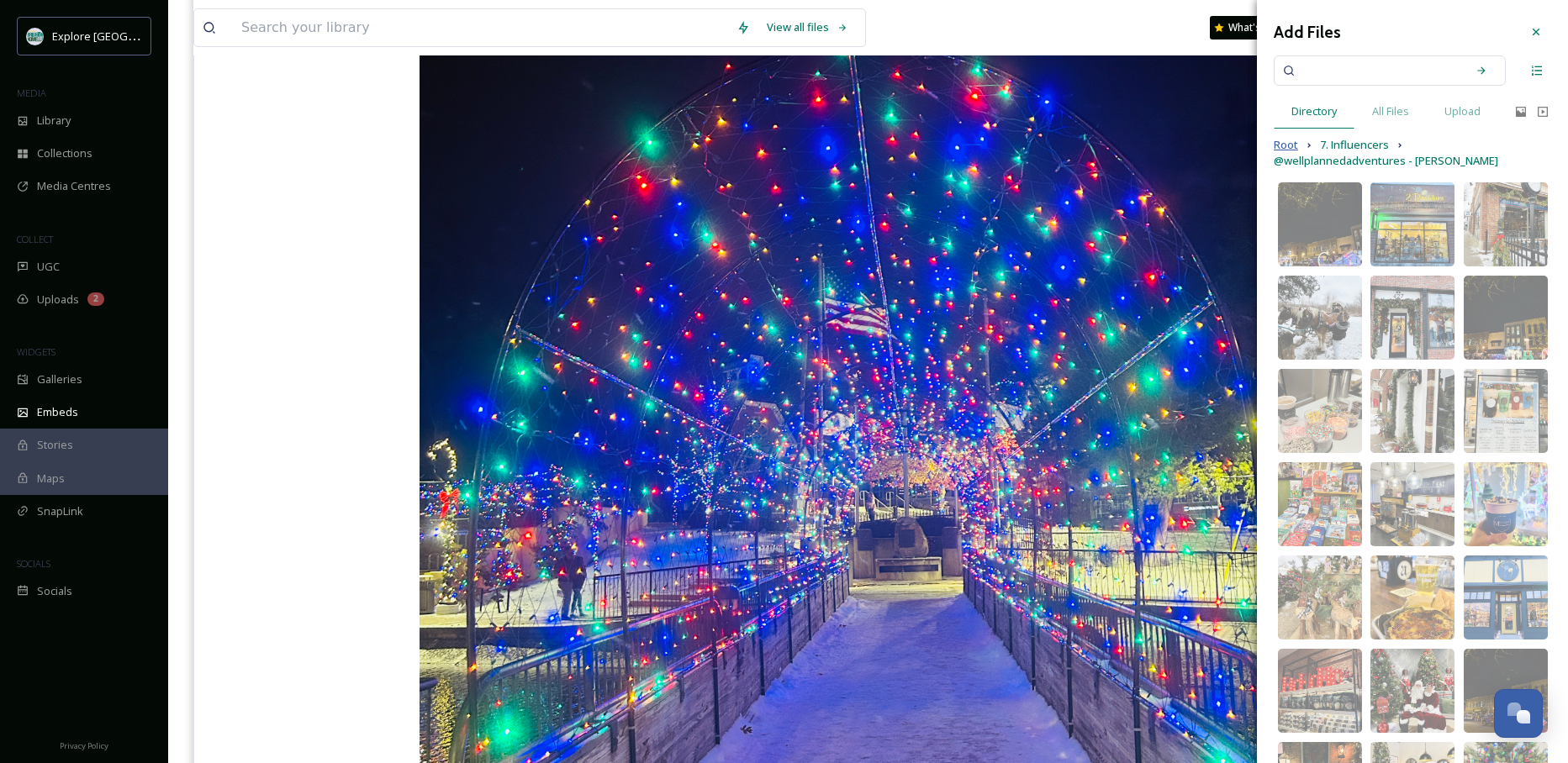
click at [883, 143] on span "Root" at bounding box center [1286, 145] width 25 height 16
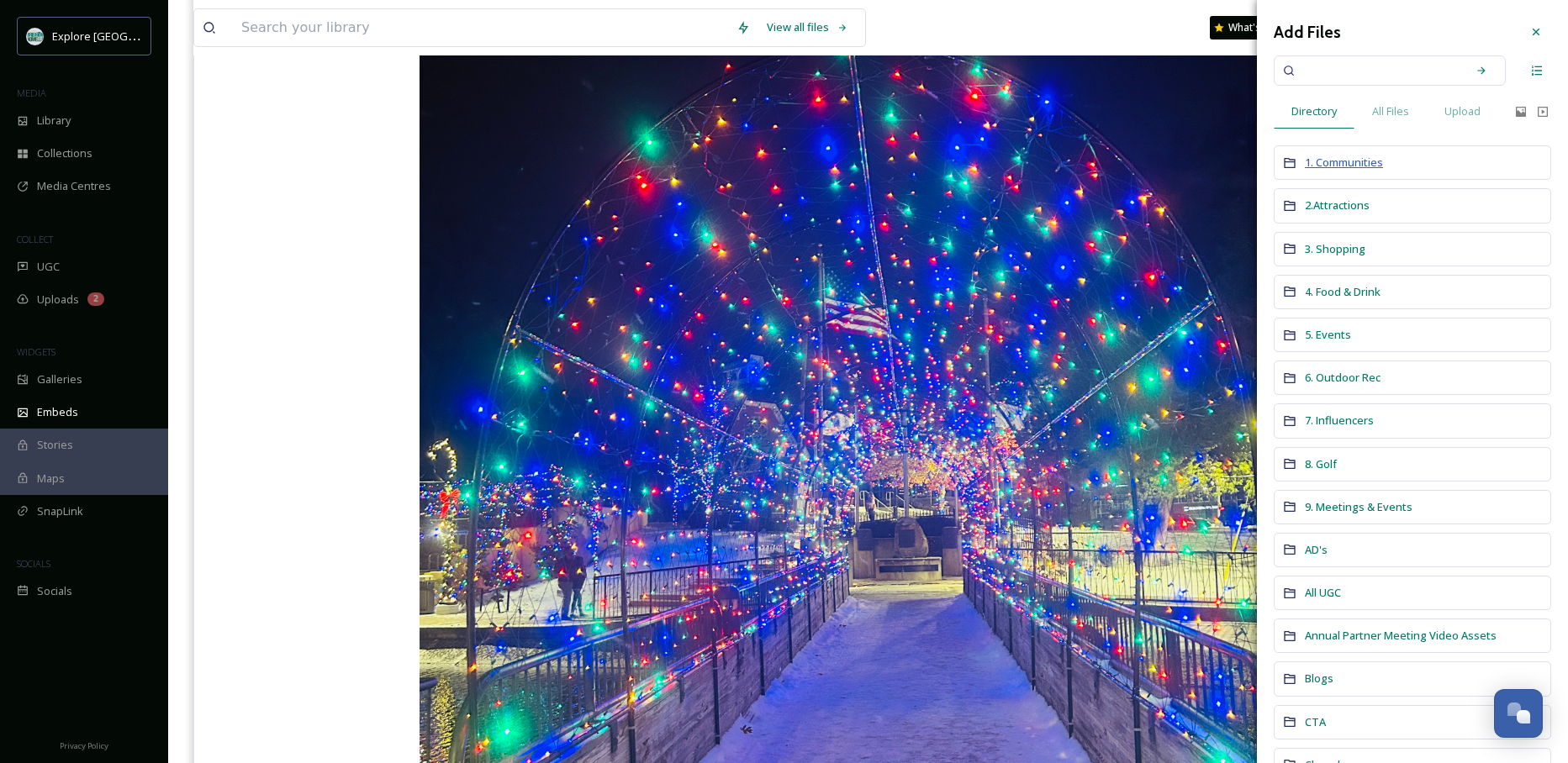
click at [883, 159] on span "1. Communities" at bounding box center [1343, 162] width 78 height 15
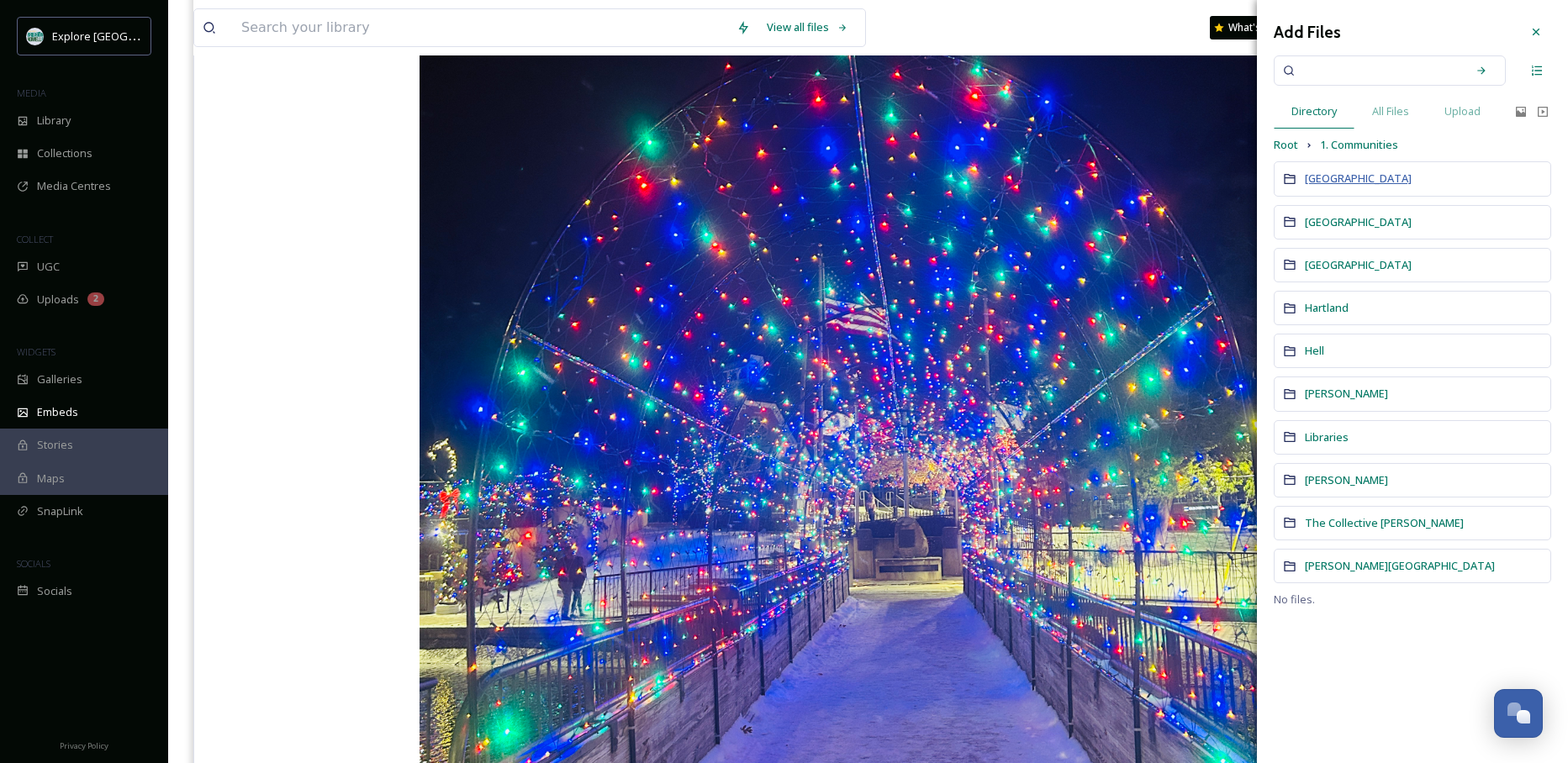
drag, startPoint x: 1277, startPoint y: 149, endPoint x: 1344, endPoint y: 185, distance: 76.1
click at [883, 185] on div "Add Files Directory All Files Upload Root 1. Communities [GEOGRAPHIC_DATA] [GEO…" at bounding box center [1412, 312] width 311 height 624
click at [883, 185] on span "[GEOGRAPHIC_DATA]" at bounding box center [1358, 178] width 107 height 15
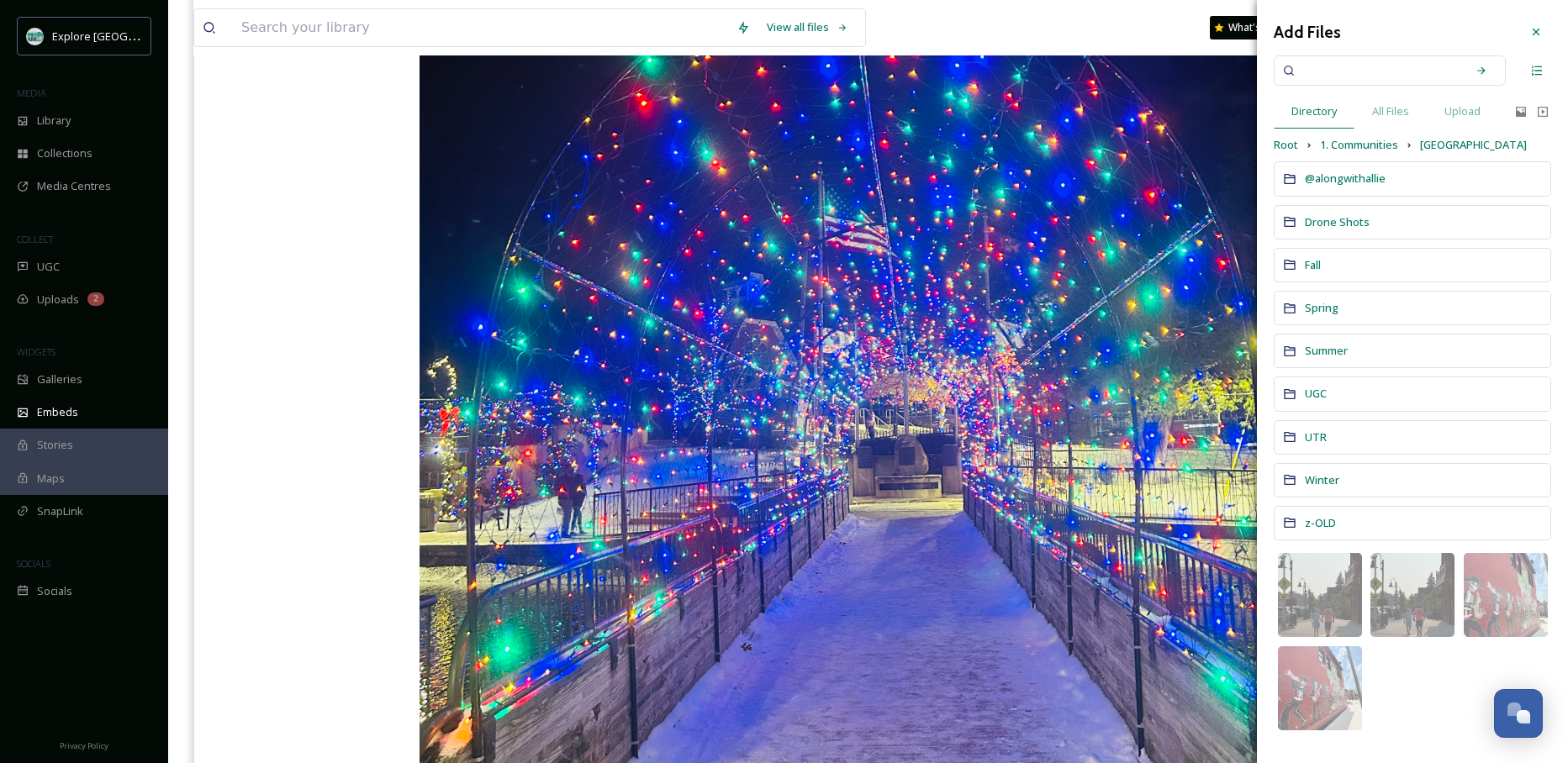
scroll to position [488, 0]
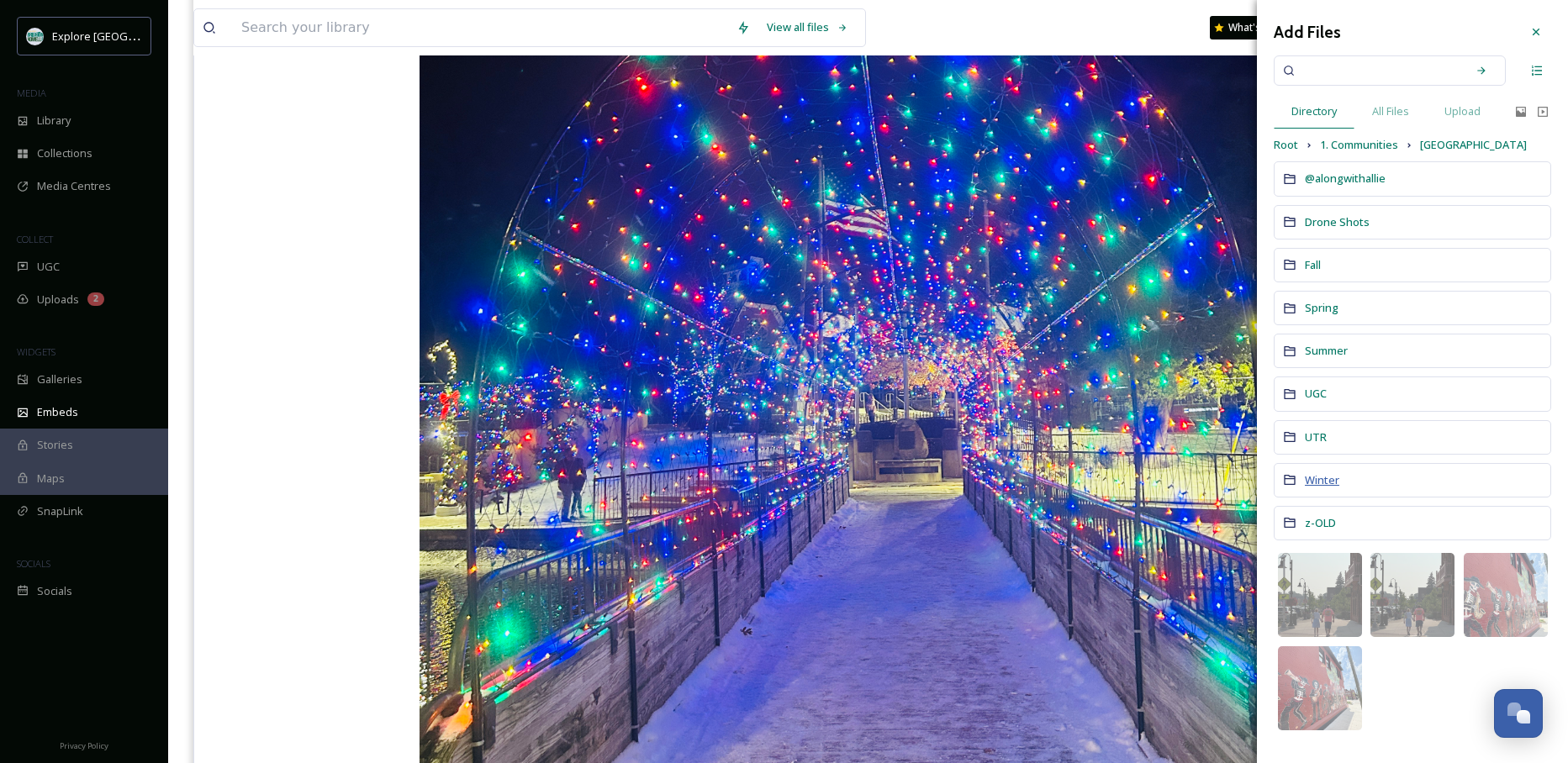
click at [883, 472] on span "Winter" at bounding box center [1321, 479] width 34 height 15
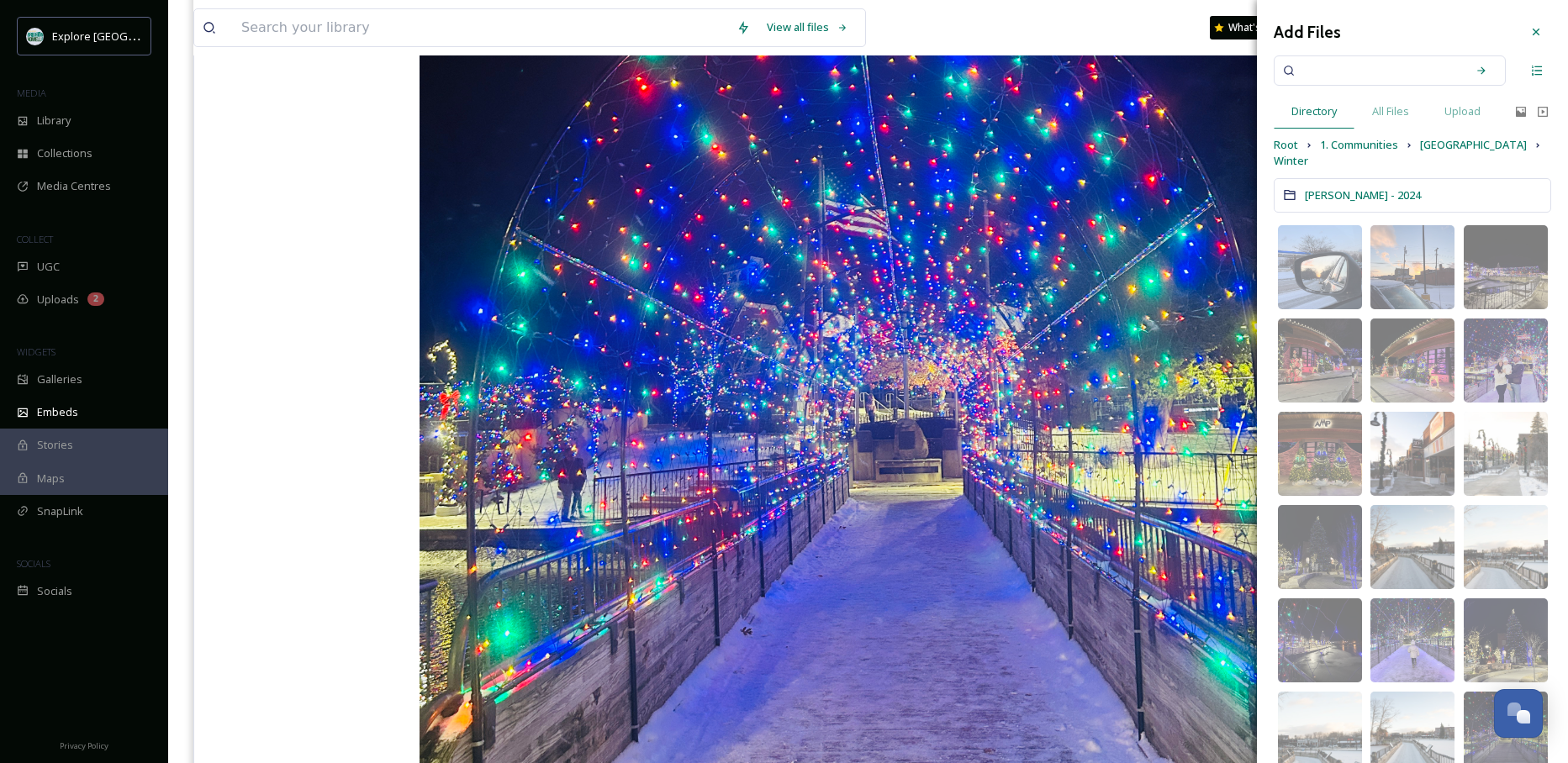
scroll to position [4, 0]
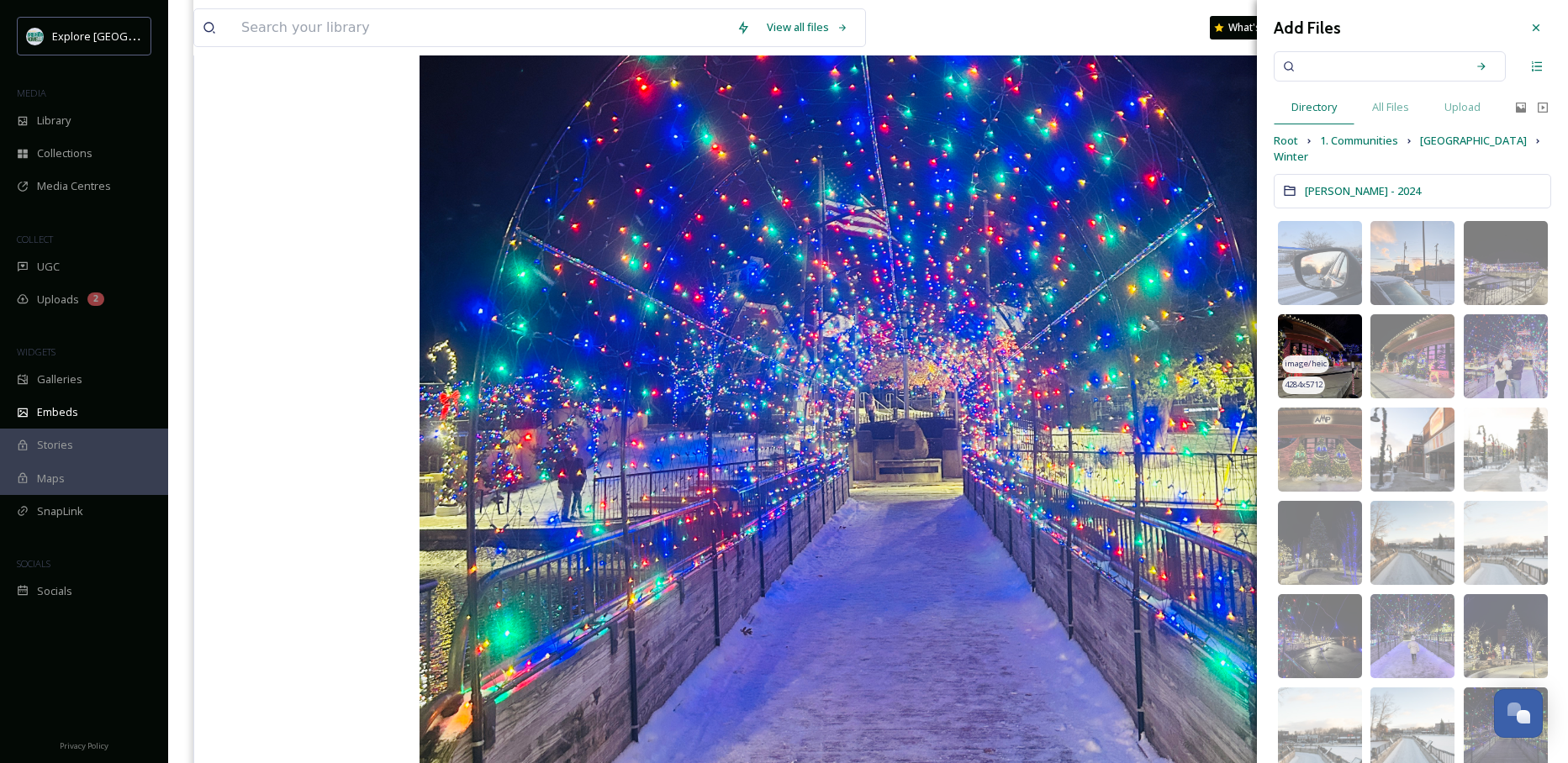
click at [883, 358] on img at bounding box center [1319, 355] width 84 height 84
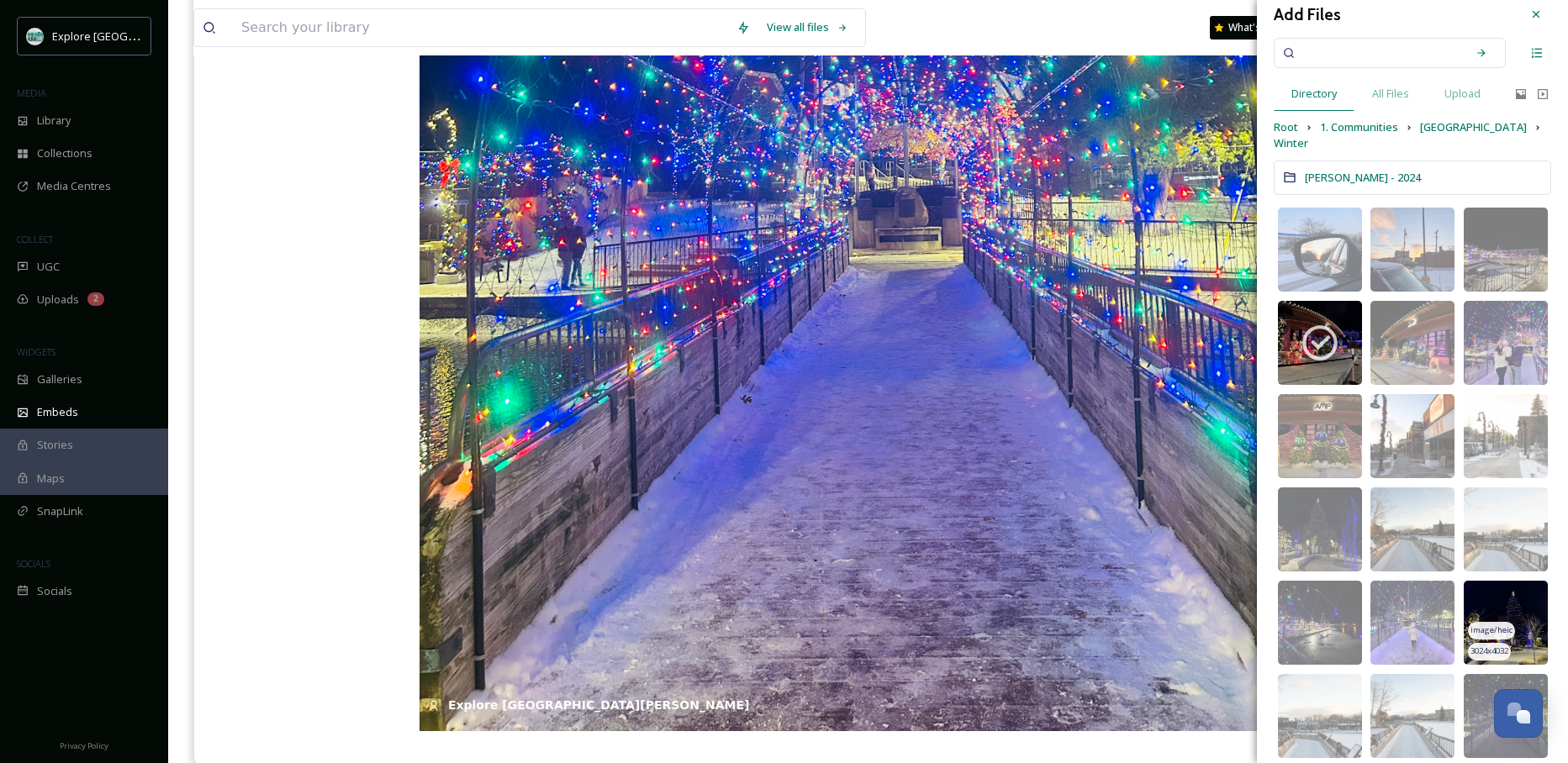
scroll to position [722, 0]
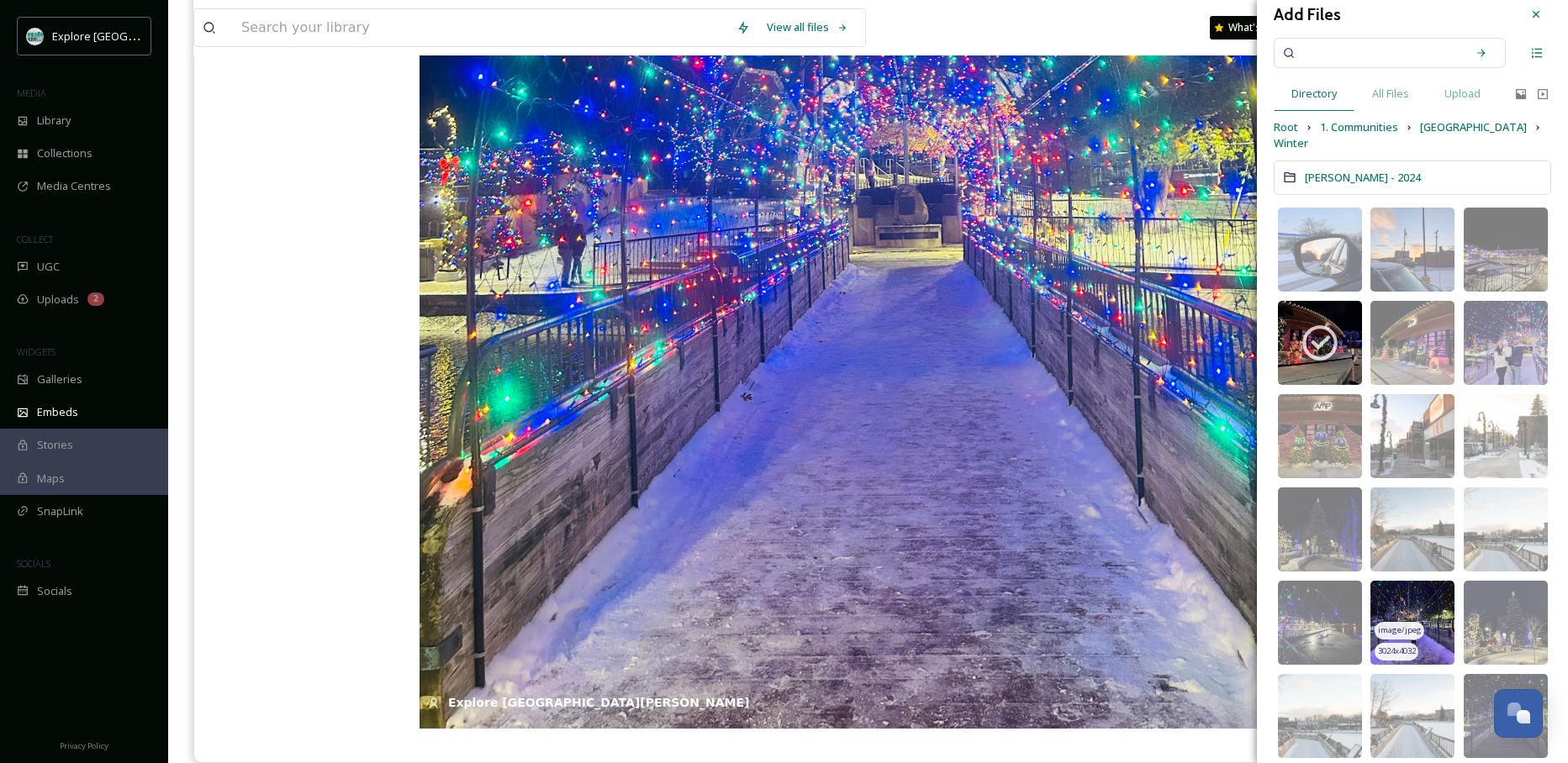
click at [883, 591] on img at bounding box center [1411, 622] width 84 height 84
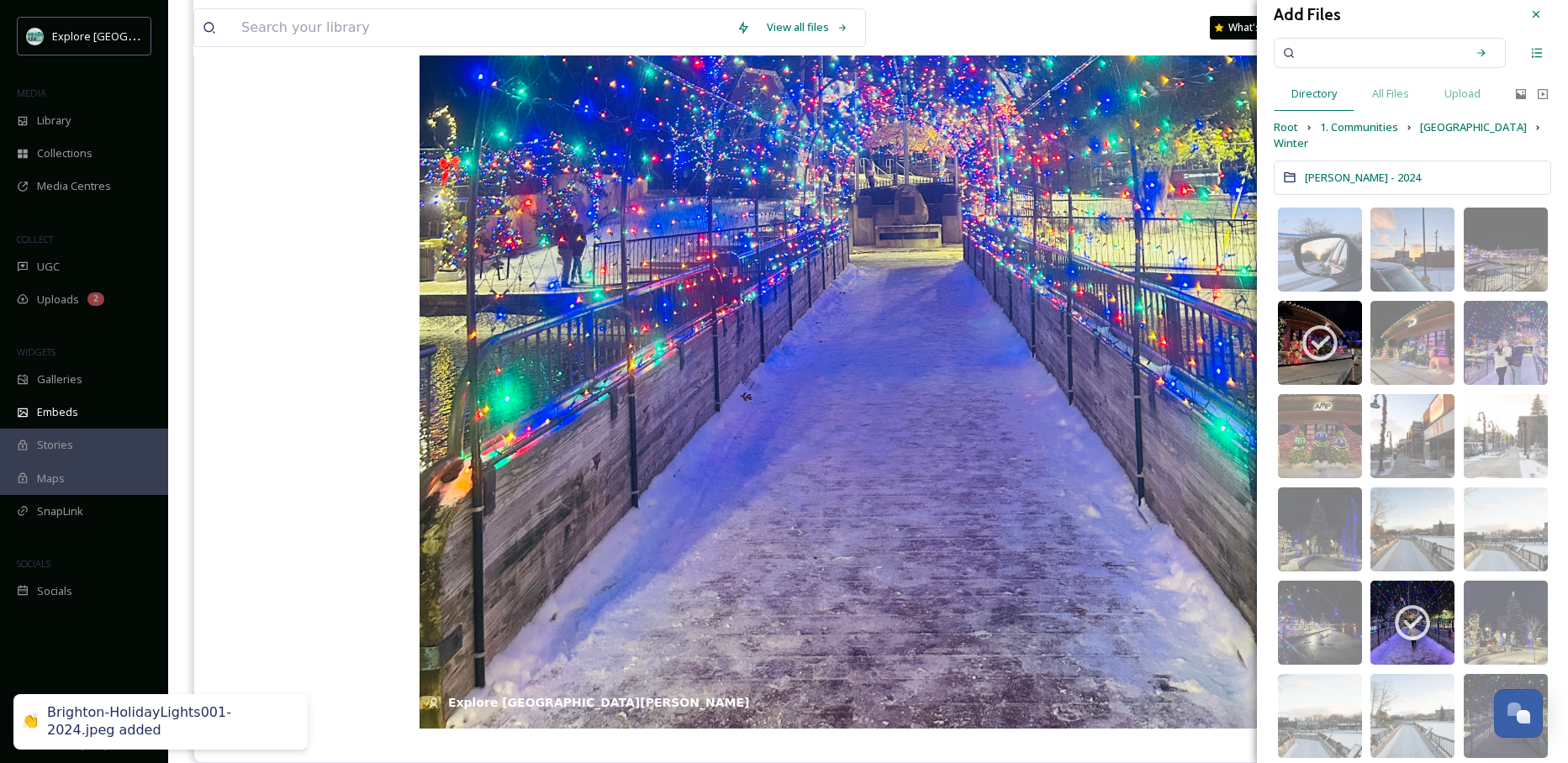
scroll to position [0, 0]
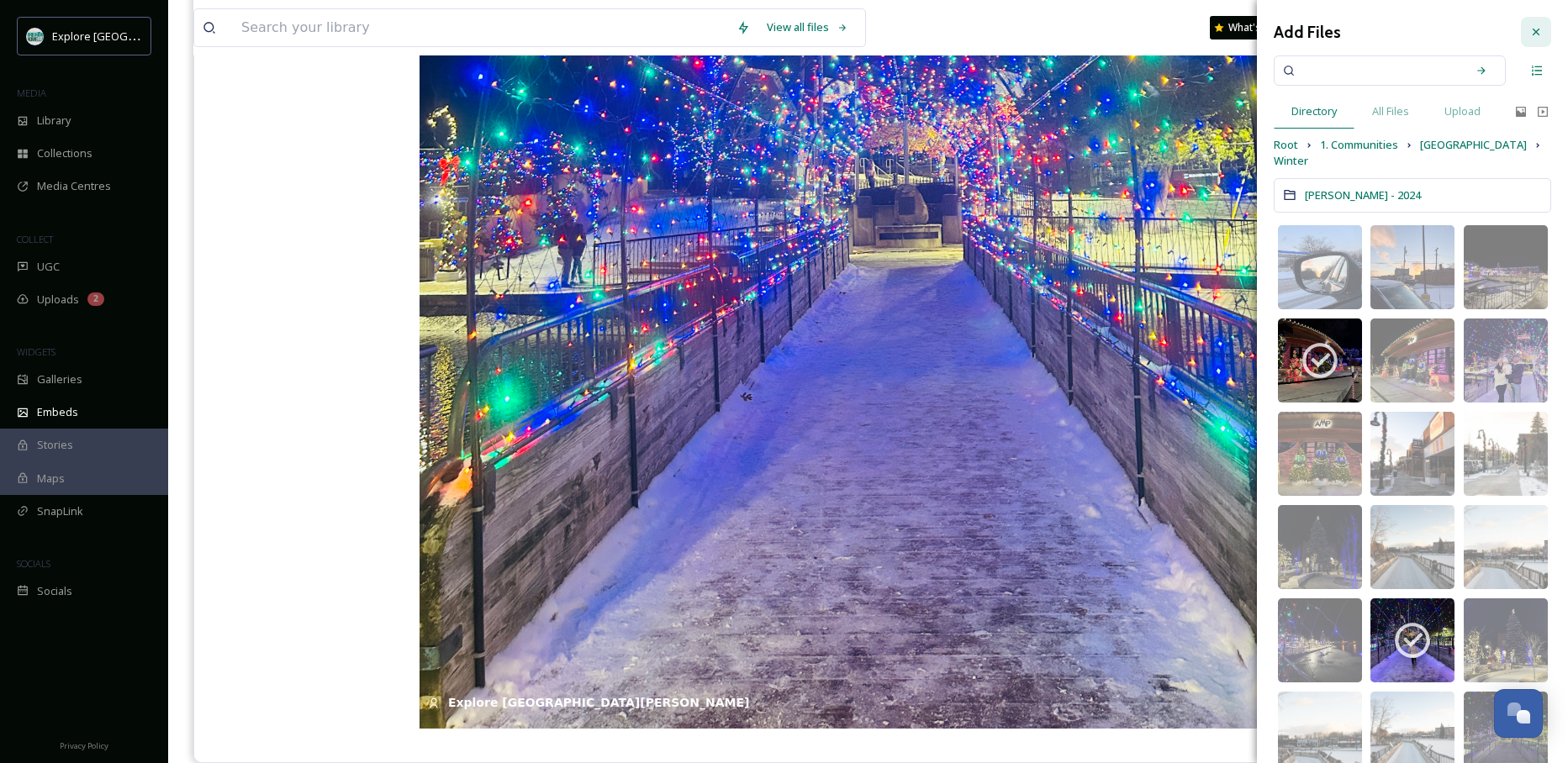
click at [883, 27] on div at bounding box center [1535, 32] width 30 height 30
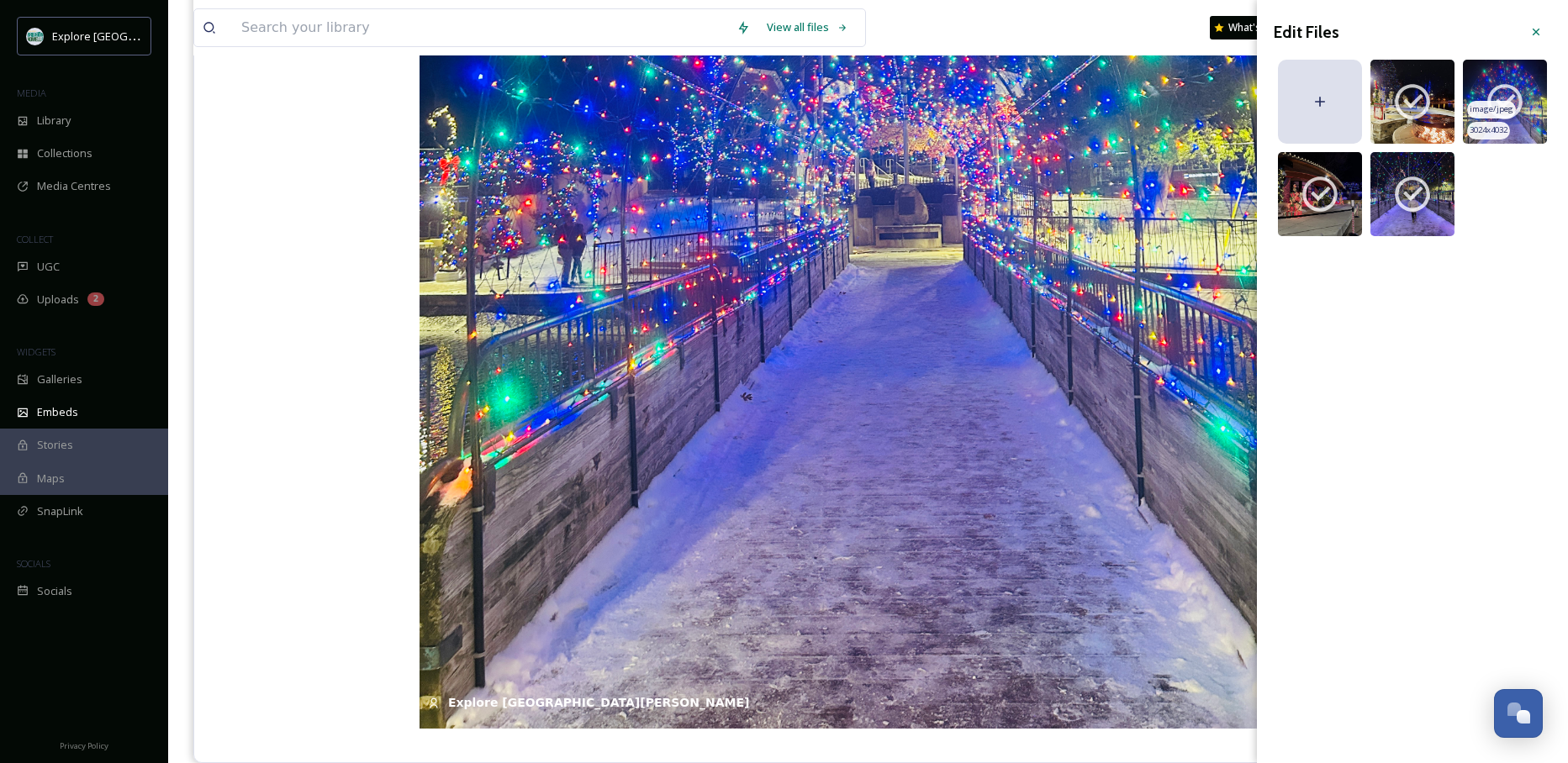
click at [883, 101] on div "image/jpeg" at bounding box center [1491, 110] width 49 height 18
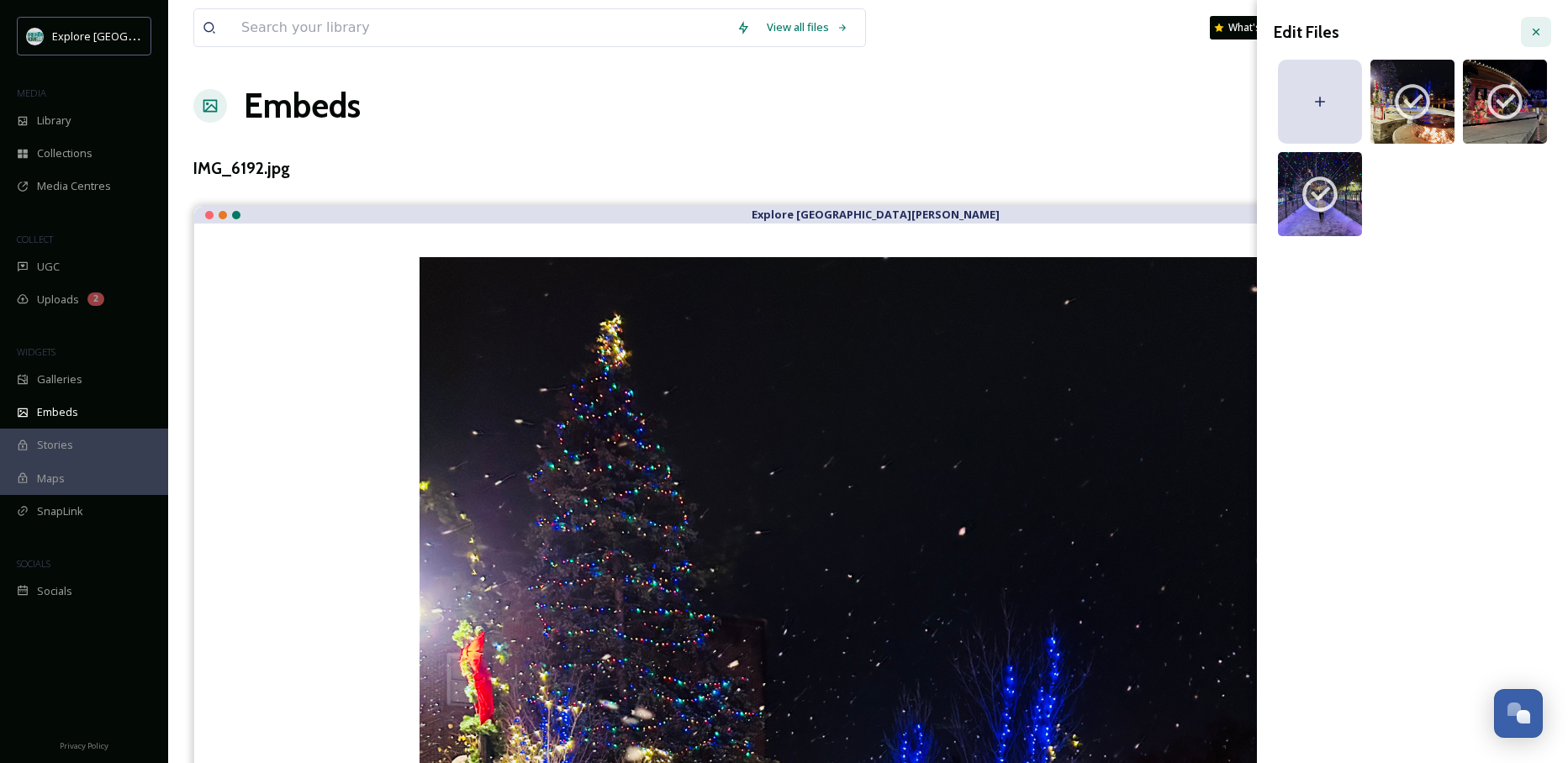
click at [883, 26] on icon at bounding box center [1535, 32] width 13 height 13
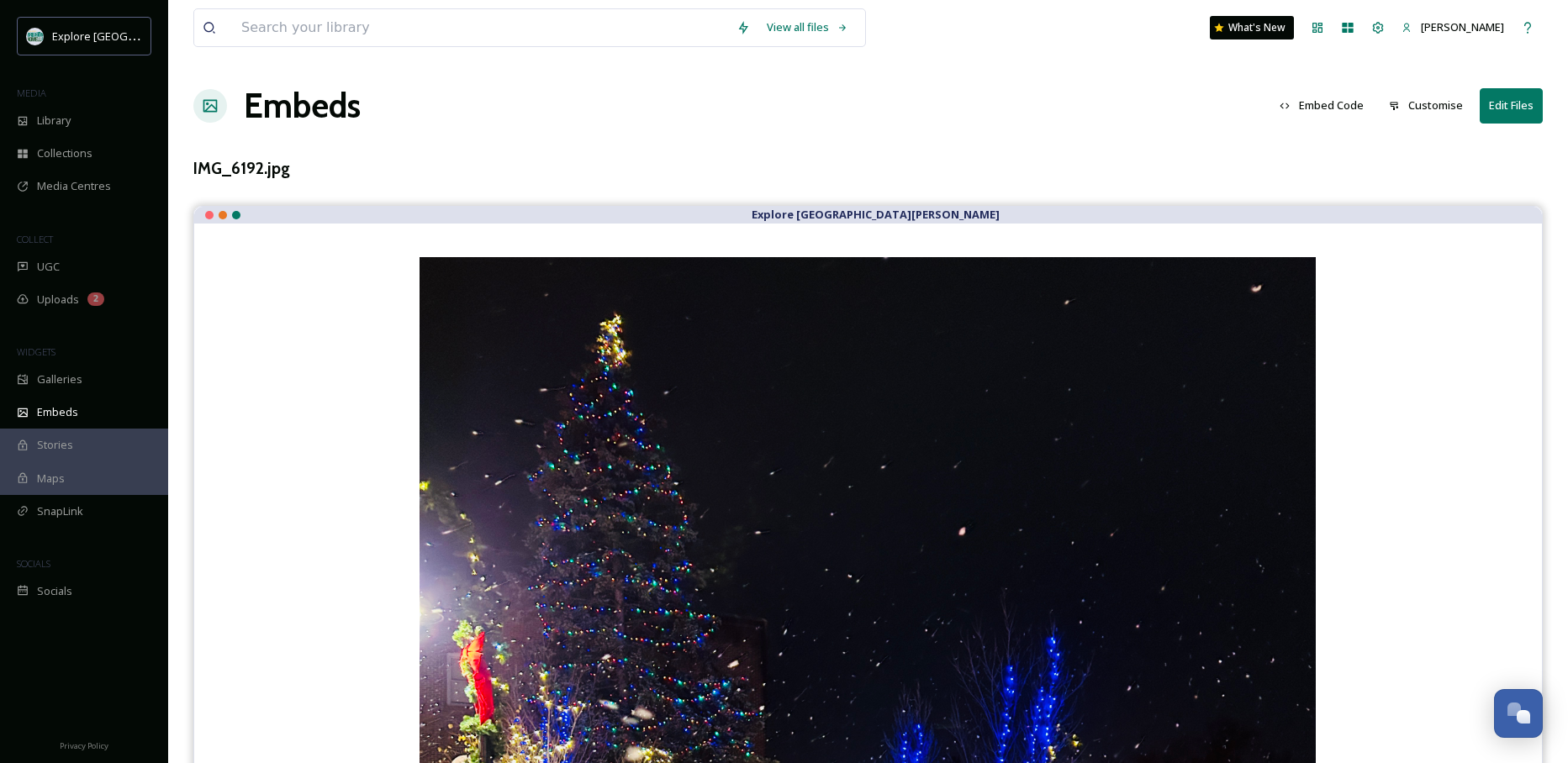
click at [883, 111] on button "Embed Code" at bounding box center [1321, 105] width 101 height 33
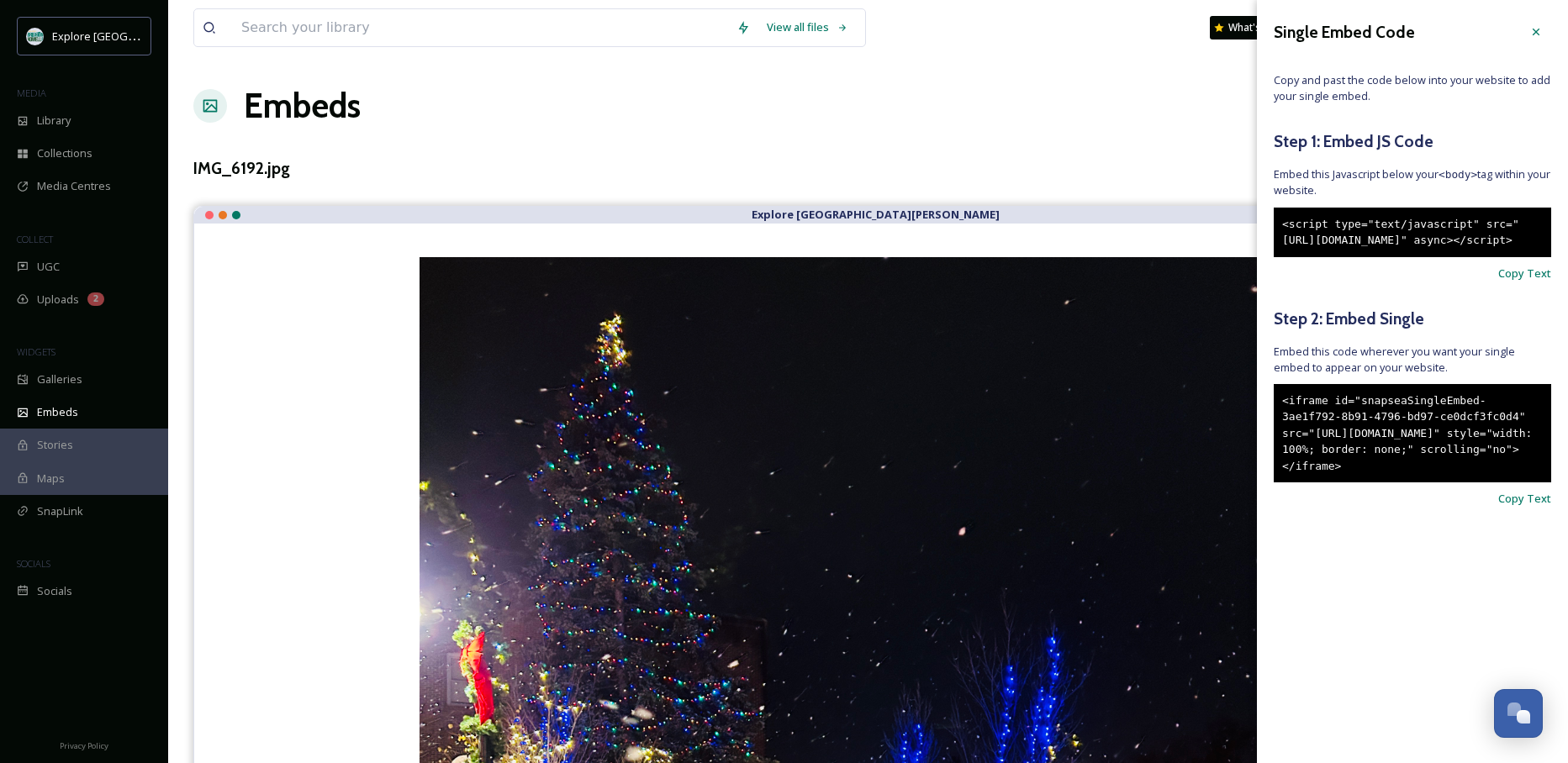
drag, startPoint x: 1497, startPoint y: 518, endPoint x: 1254, endPoint y: 427, distance: 259.5
click at [883, 427] on div "View all files What's New [PERSON_NAME] Embeds Embed Code Customise Edit Files …" at bounding box center [868, 743] width 1400 height 1486
copy div "Copy Text IMG_6192.jpg Explore [GEOGRAPHIC_DATA][PERSON_NAME] Explore [GEOGRAPH…"
click at [883, 484] on div "<iframe id="snapseaSingleEmbed-3ae1f792-8b91-4796-bd97-ce0dcf3fc0d4" src="[URL]…" at bounding box center [1412, 433] width 278 height 99
click at [883, 507] on span "Copy Text" at bounding box center [1525, 499] width 53 height 16
